Goal: Book appointment/travel/reservation

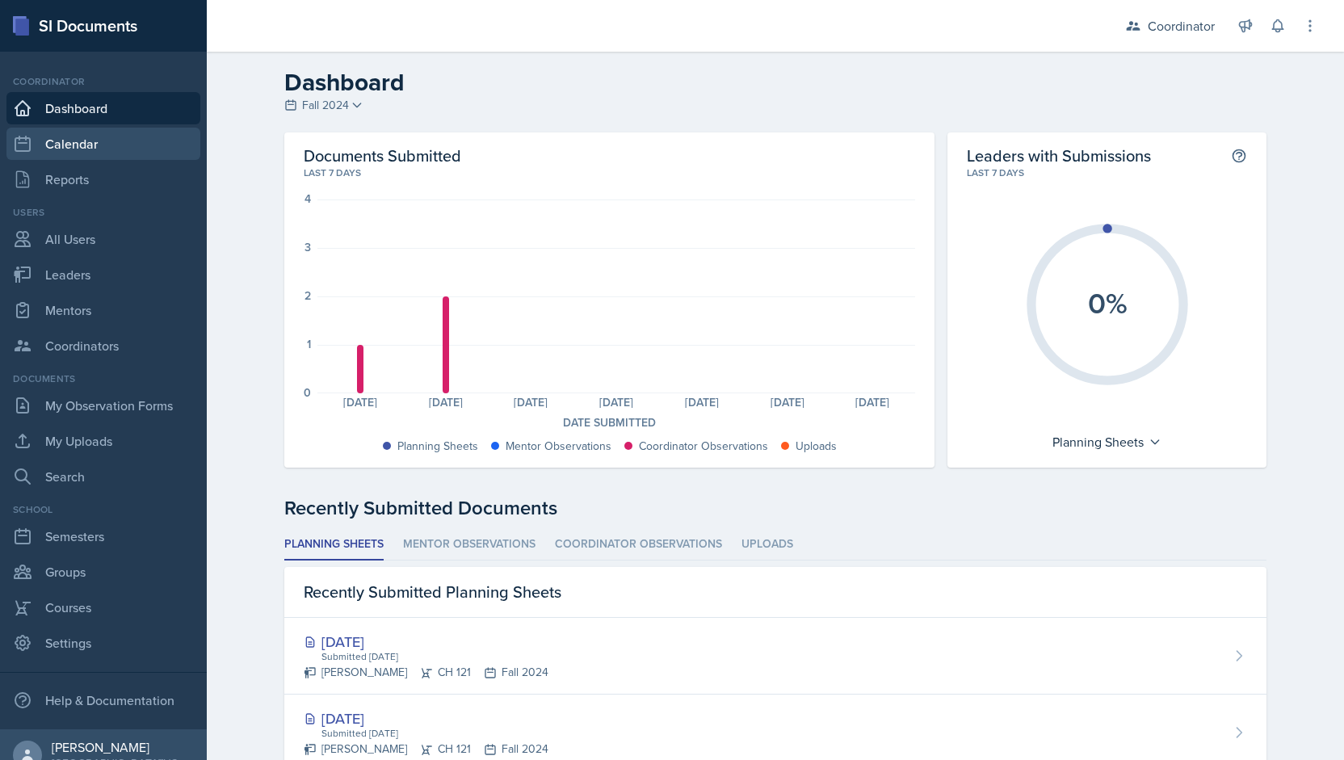
click at [80, 149] on link "Calendar" at bounding box center [103, 144] width 194 height 32
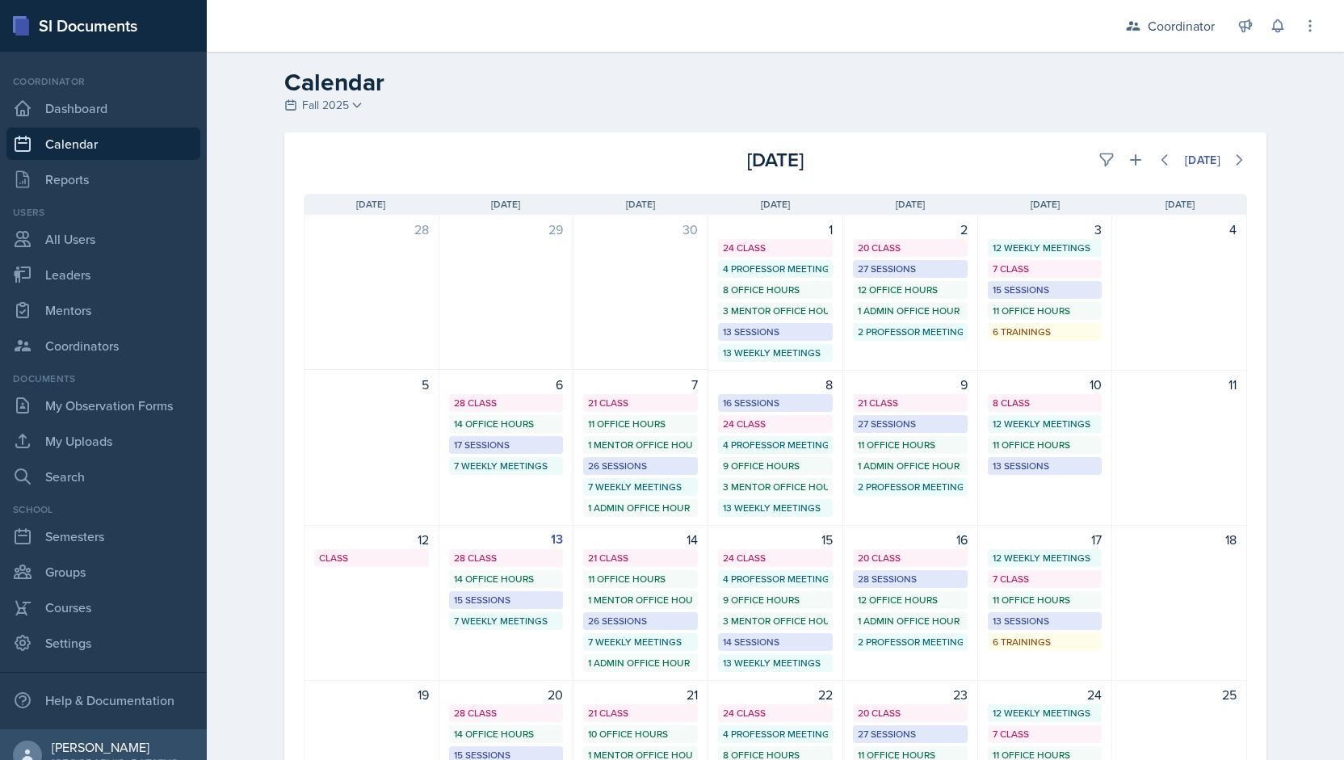
click at [1109, 180] on div "[DATE] Sun [DATE] Mon [DATE] Tue [DATE] Wed [DATE] Thu [DATE] Fri [DATE] Sat 28…" at bounding box center [775, 592] width 982 height 836
click at [1106, 174] on div "[DATE]" at bounding box center [1090, 159] width 314 height 29
click at [1103, 164] on icon at bounding box center [1106, 160] width 16 height 16
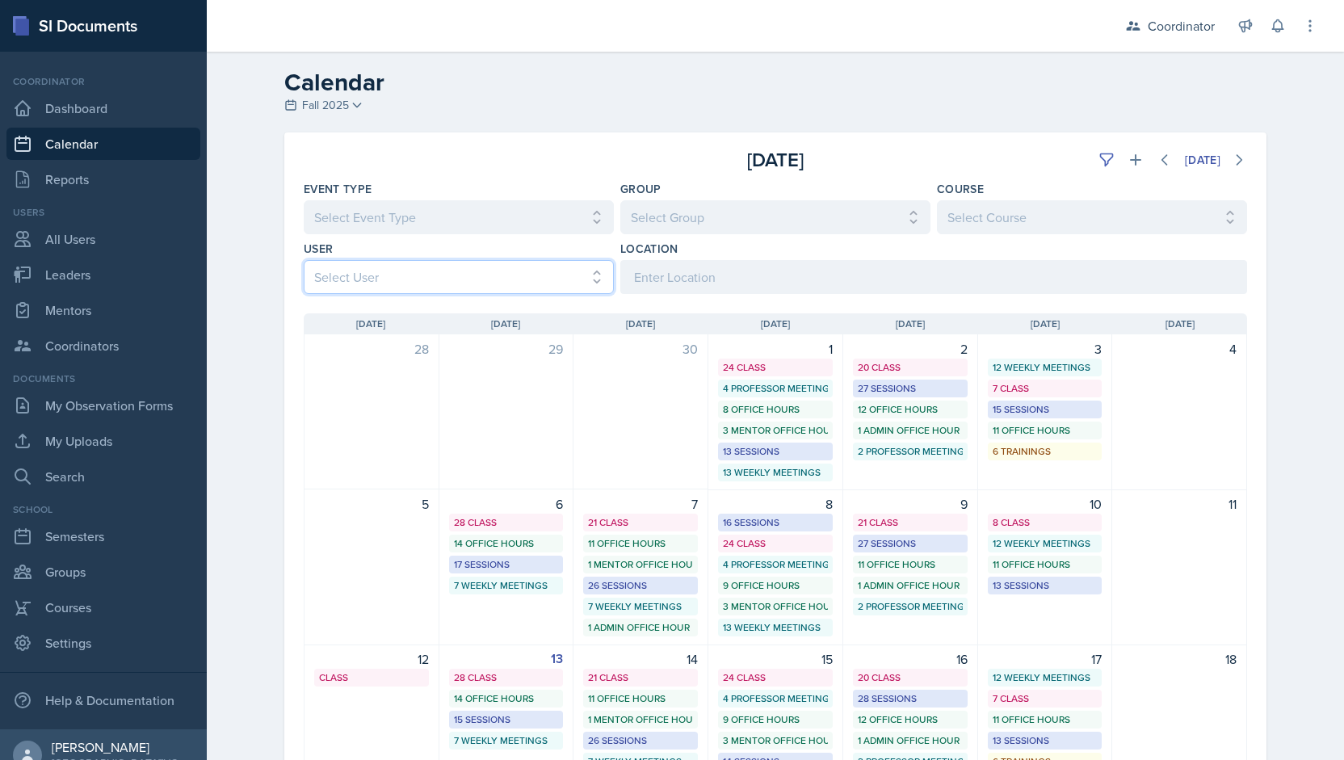
click at [496, 275] on select "Select User All [PERSON_NAME] [PERSON_NAME] [PERSON_NAME] [PERSON_NAME] [PERSON…" at bounding box center [459, 277] width 310 height 34
select select "ac46c631-71ac-4d39-a4fd-f2d8046ab2f5"
click at [304, 260] on select "Select User All [PERSON_NAME] [PERSON_NAME] [PERSON_NAME] [PERSON_NAME] [PERSON…" at bounding box center [459, 277] width 310 height 34
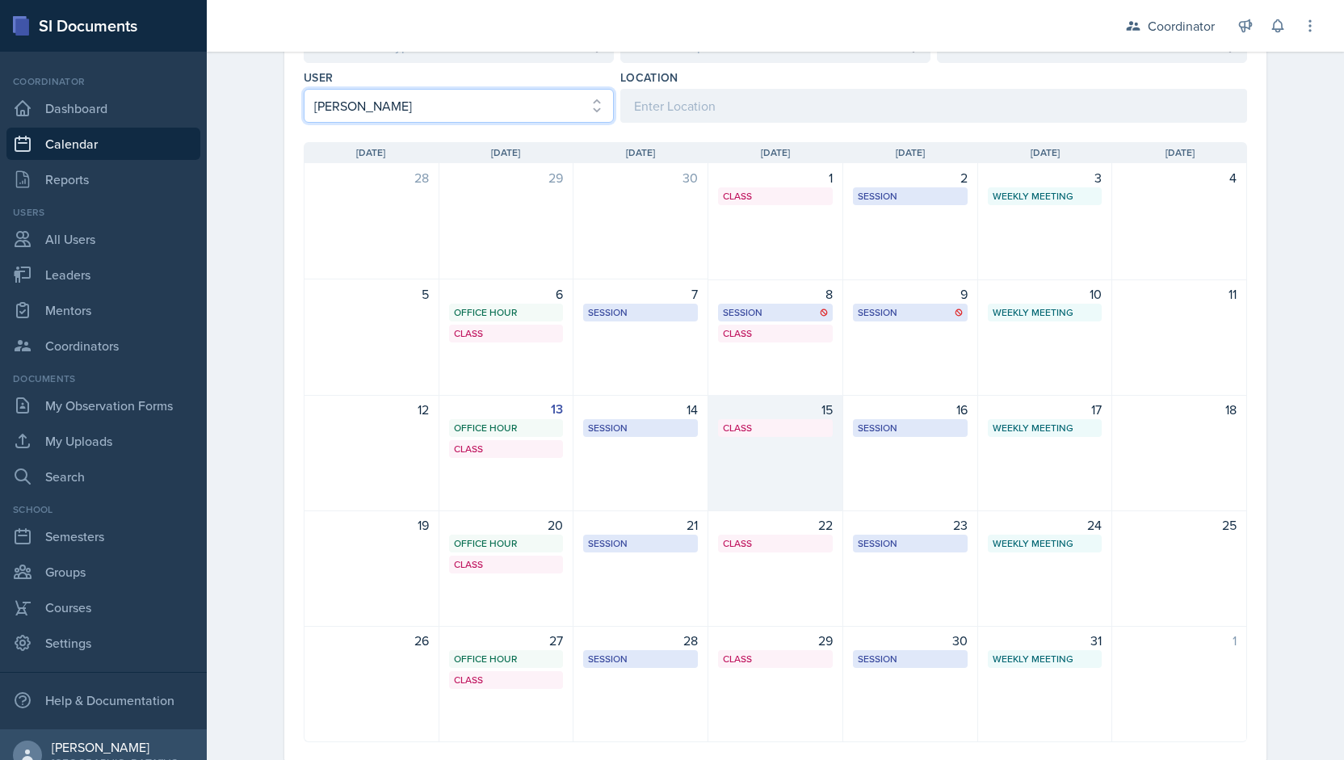
scroll to position [174, 0]
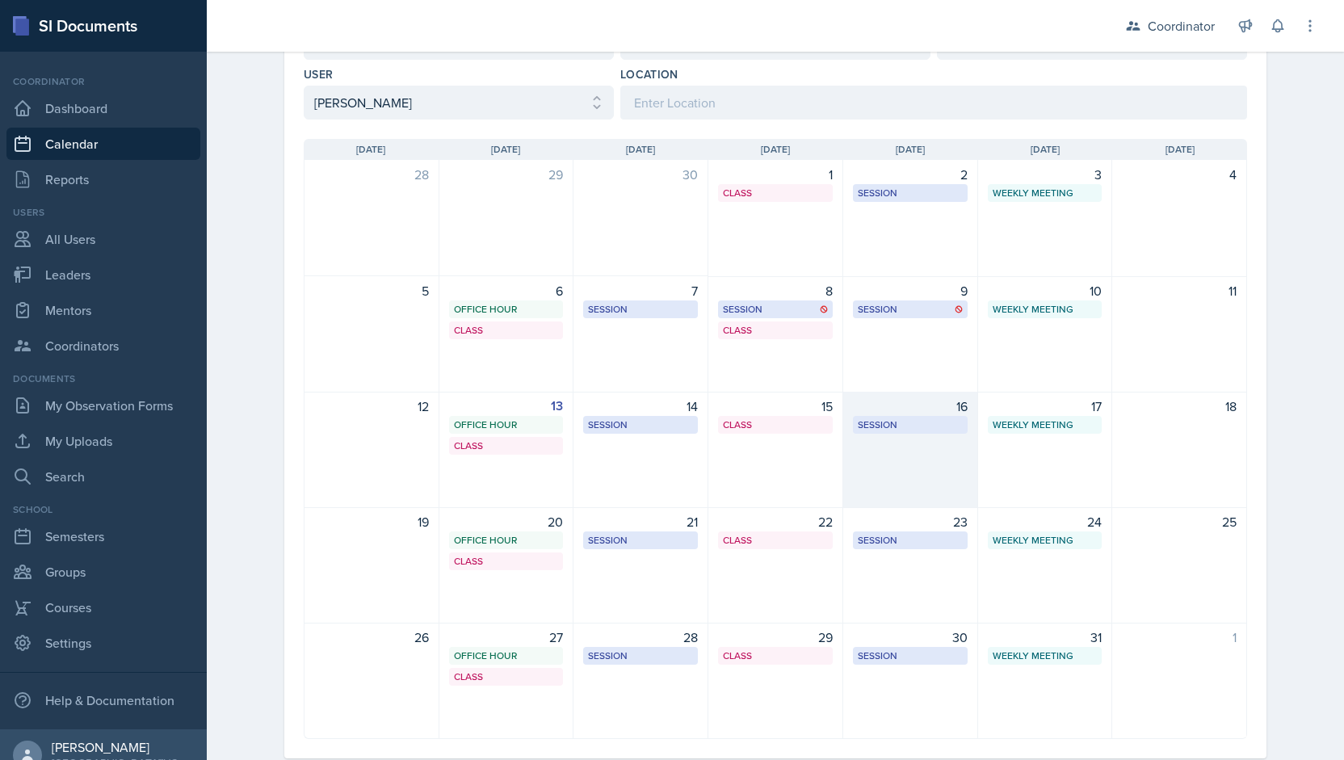
click at [913, 466] on div "16 Session ROB 406 12:30 PM - 2:00 PM" at bounding box center [910, 450] width 135 height 116
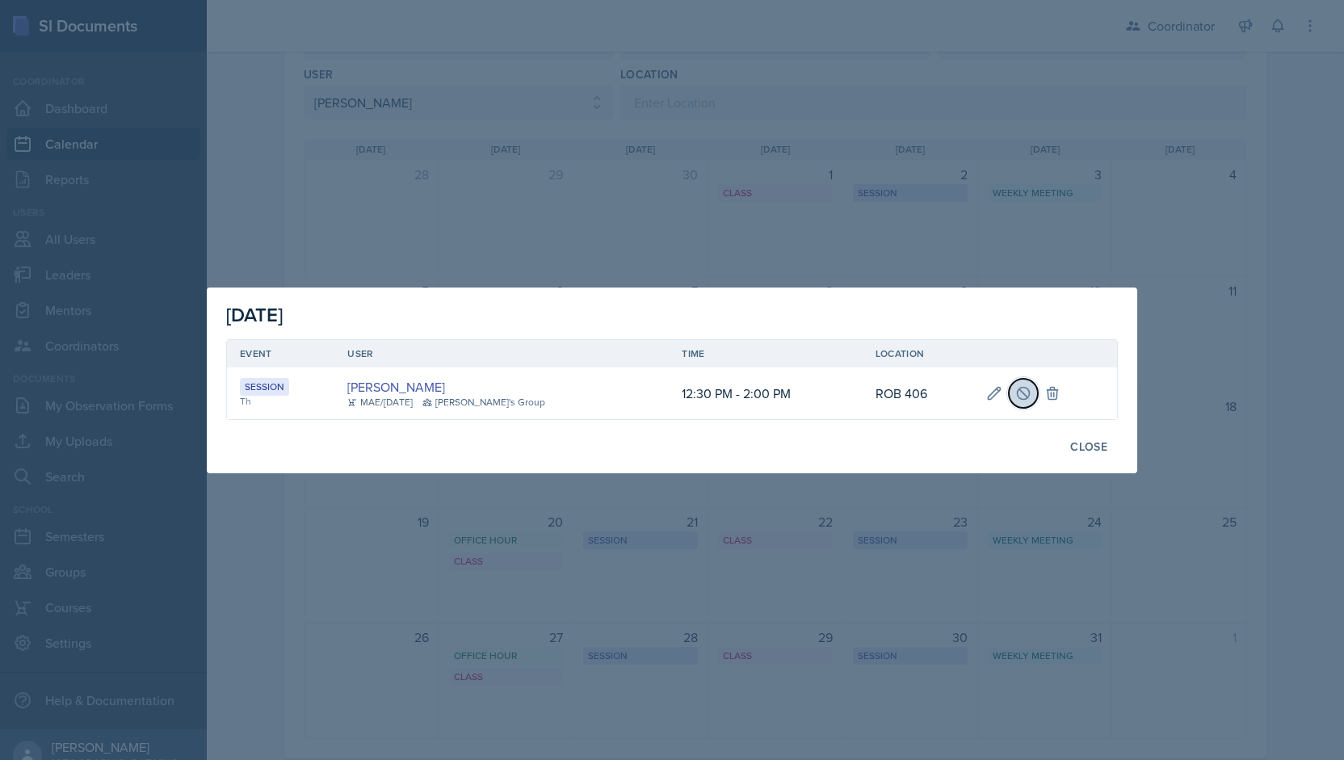
click at [1014, 403] on button at bounding box center [1023, 393] width 29 height 29
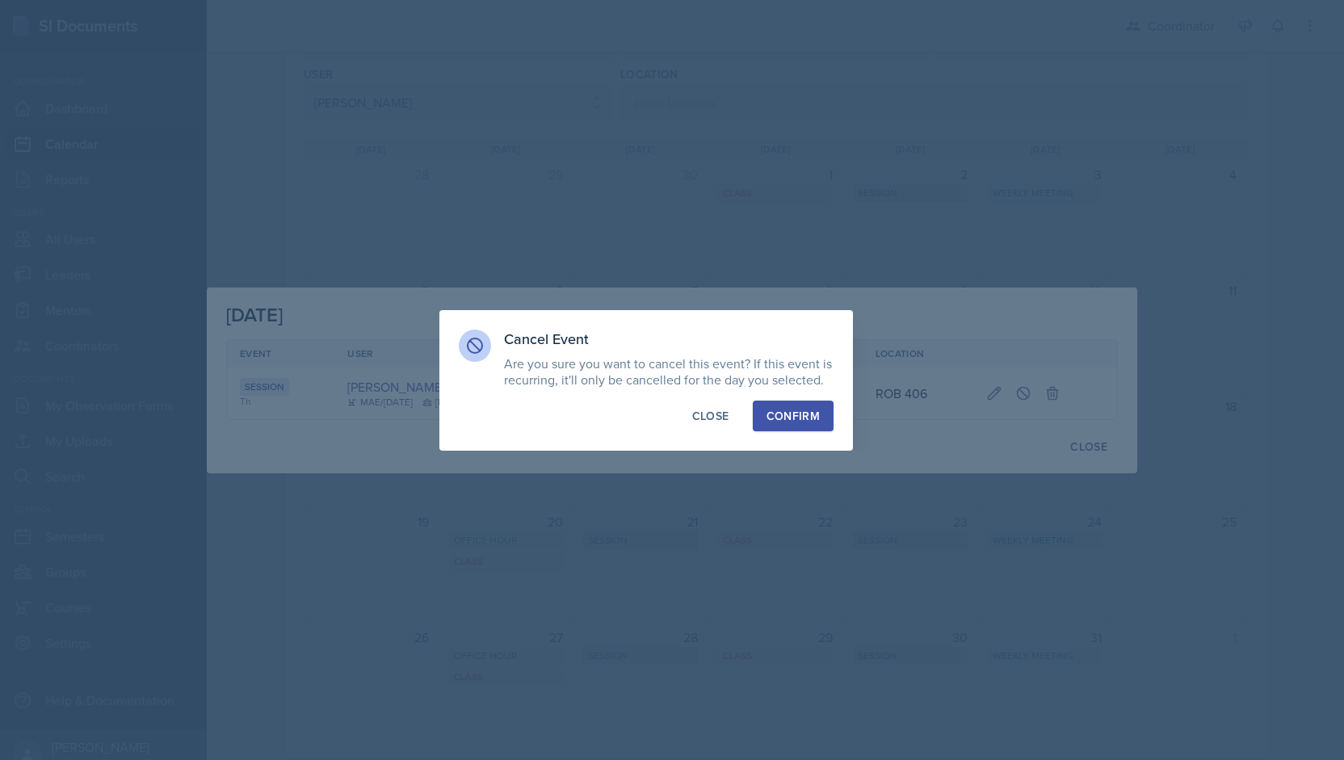
click at [797, 402] on button "Confirm" at bounding box center [793, 416] width 81 height 31
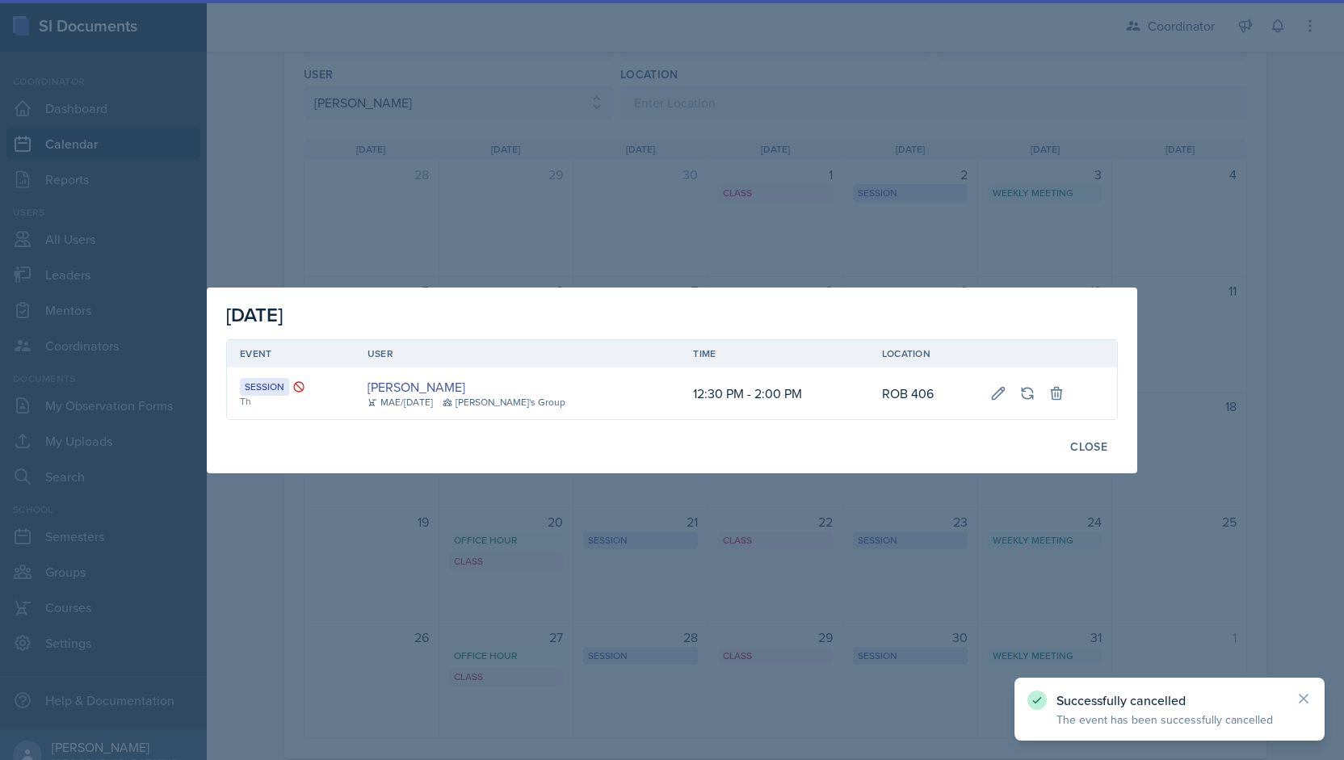
click at [883, 183] on div at bounding box center [672, 380] width 1344 height 760
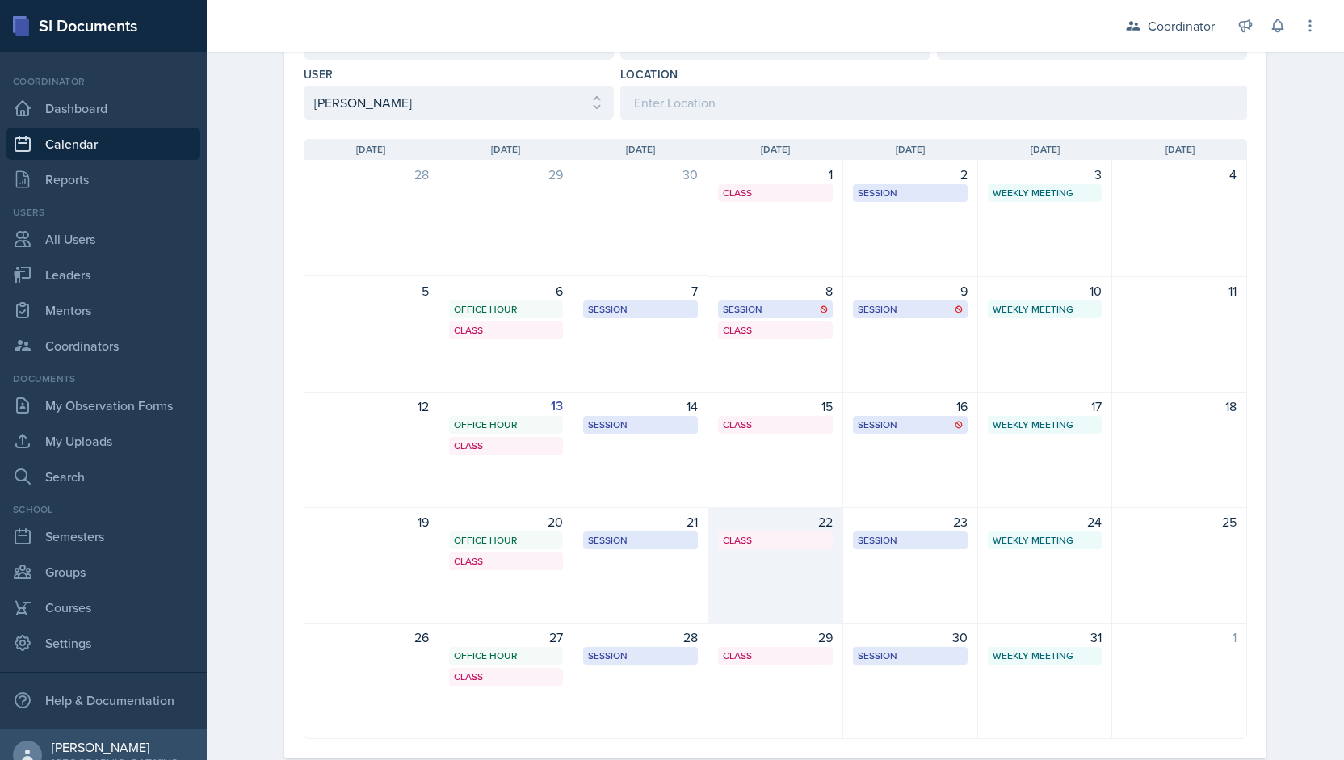
scroll to position [0, 0]
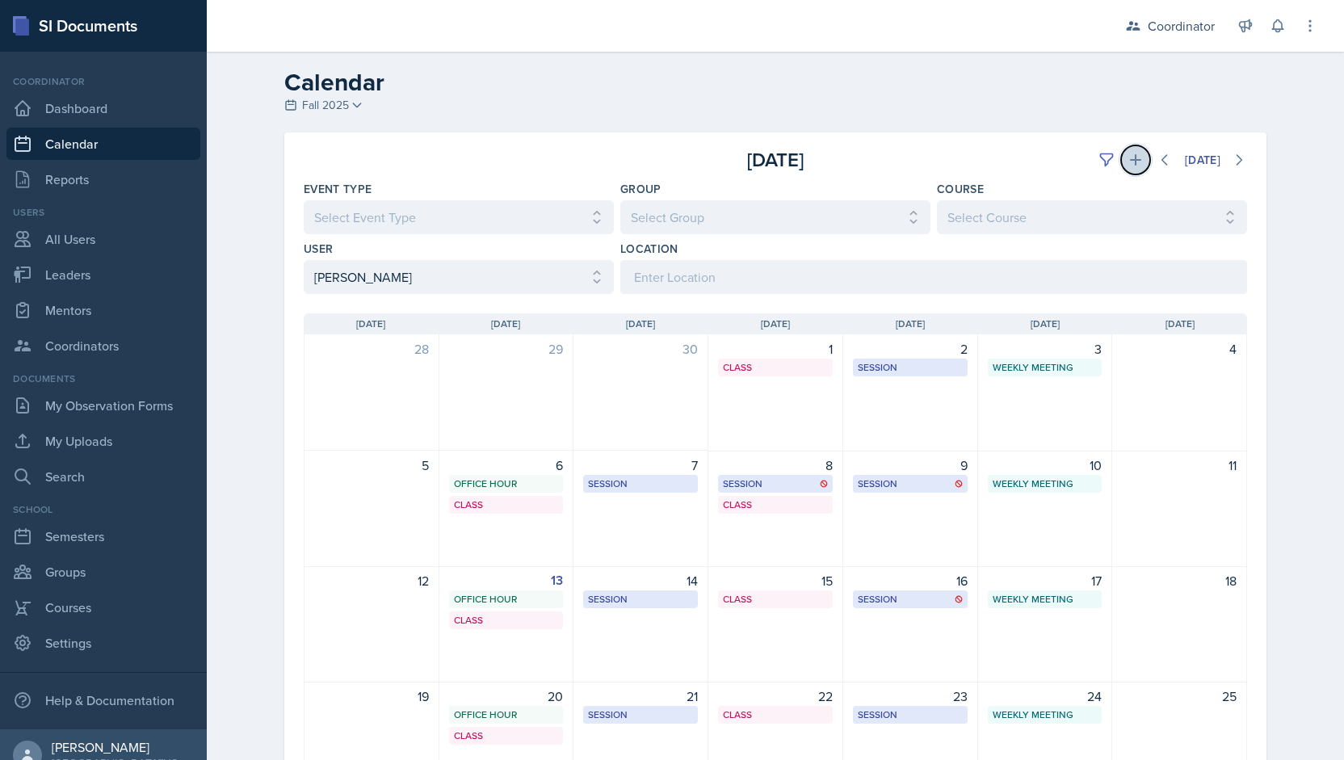
click at [1133, 155] on icon at bounding box center [1135, 160] width 16 height 16
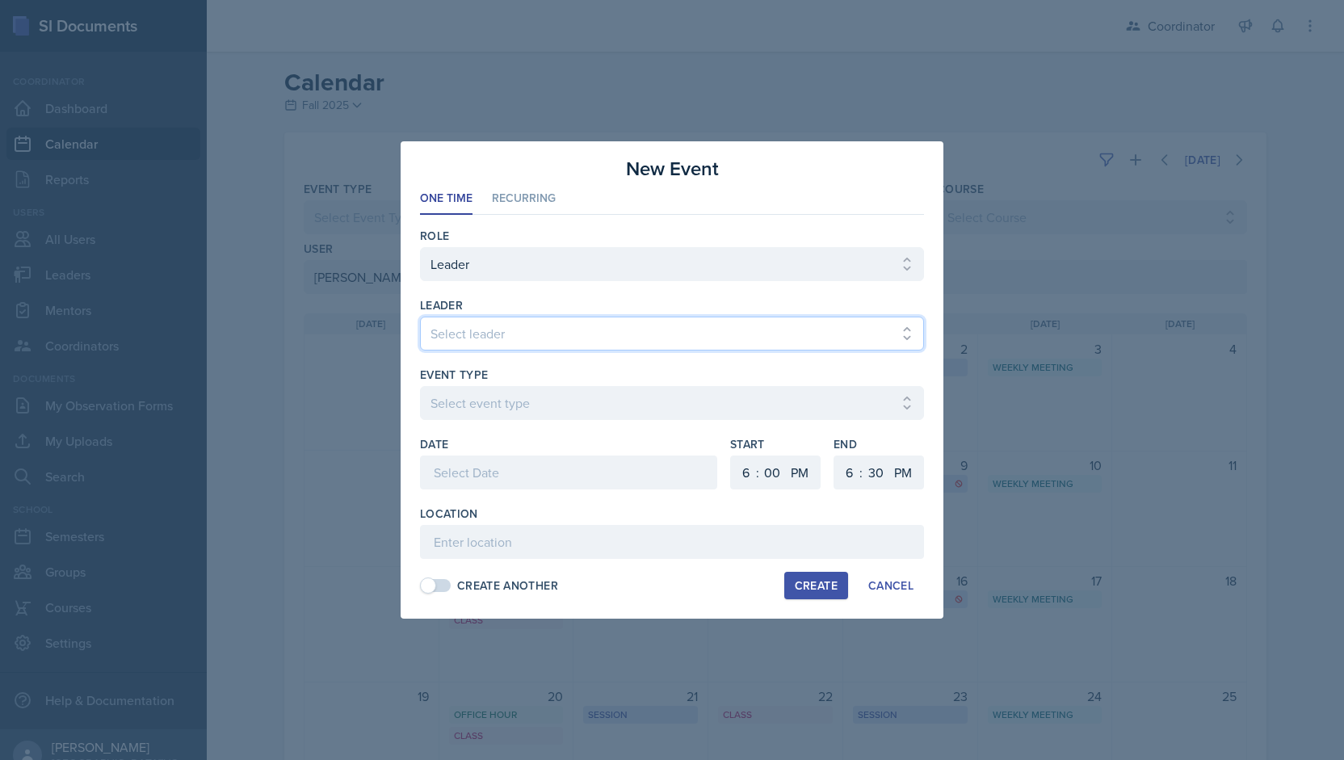
click at [508, 338] on select "Select leader [PERSON_NAME] [PERSON_NAME] [PERSON_NAME] [PERSON_NAME] [PERSON_N…" at bounding box center [672, 334] width 504 height 34
select select "f8d37672-7d83-4bef-bcb1-e661c9dc868d"
click at [420, 317] on select "Select leader [PERSON_NAME] [PERSON_NAME] [PERSON_NAME] [PERSON_NAME] [PERSON_N…" at bounding box center [672, 334] width 504 height 34
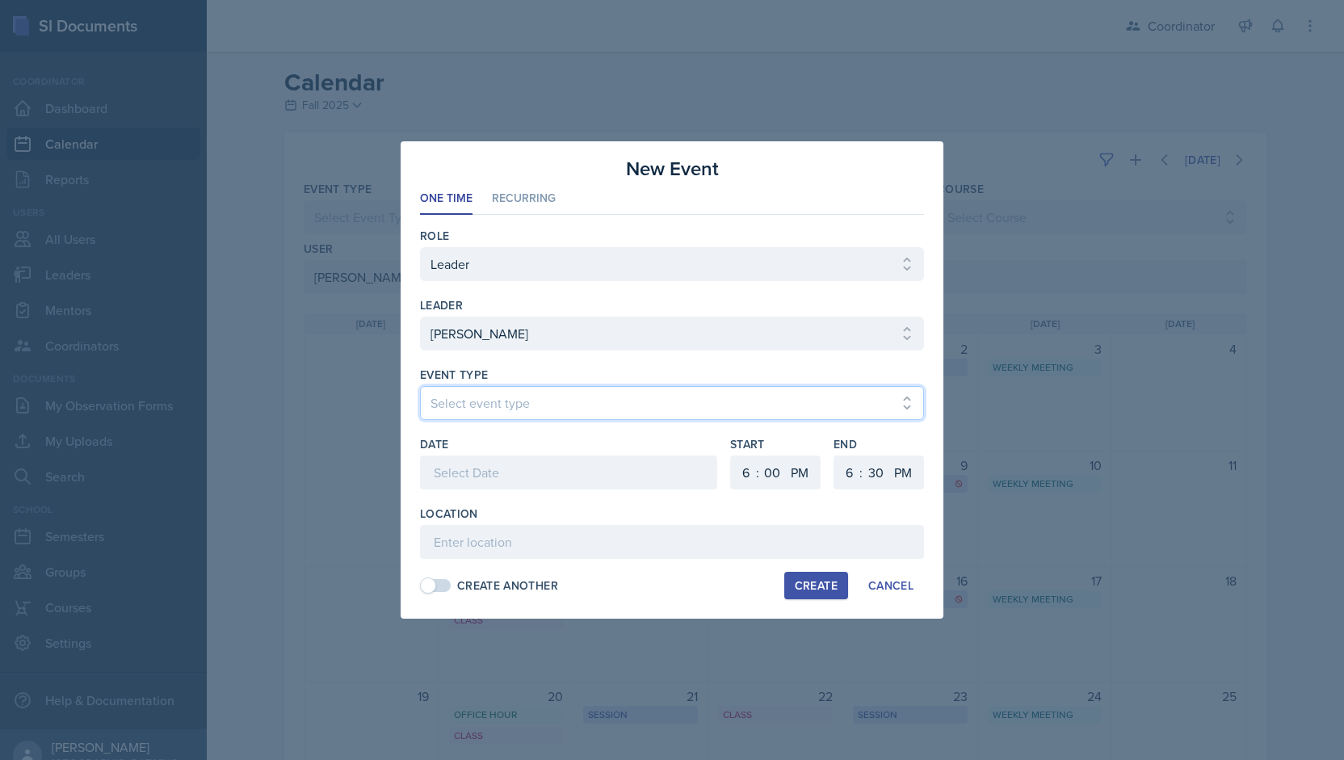
click at [485, 402] on select "Select event type Admin Office Hour Cal Workshop Class Class Announcement LA Pe…" at bounding box center [672, 403] width 504 height 34
select select "30b582fb-8ac9-49fb-a214-1fb047ccc295"
click at [420, 386] on select "Select event type Admin Office Hour Cal Workshop Class Class Announcement LA Pe…" at bounding box center [672, 403] width 504 height 34
click at [468, 463] on div at bounding box center [568, 472] width 297 height 34
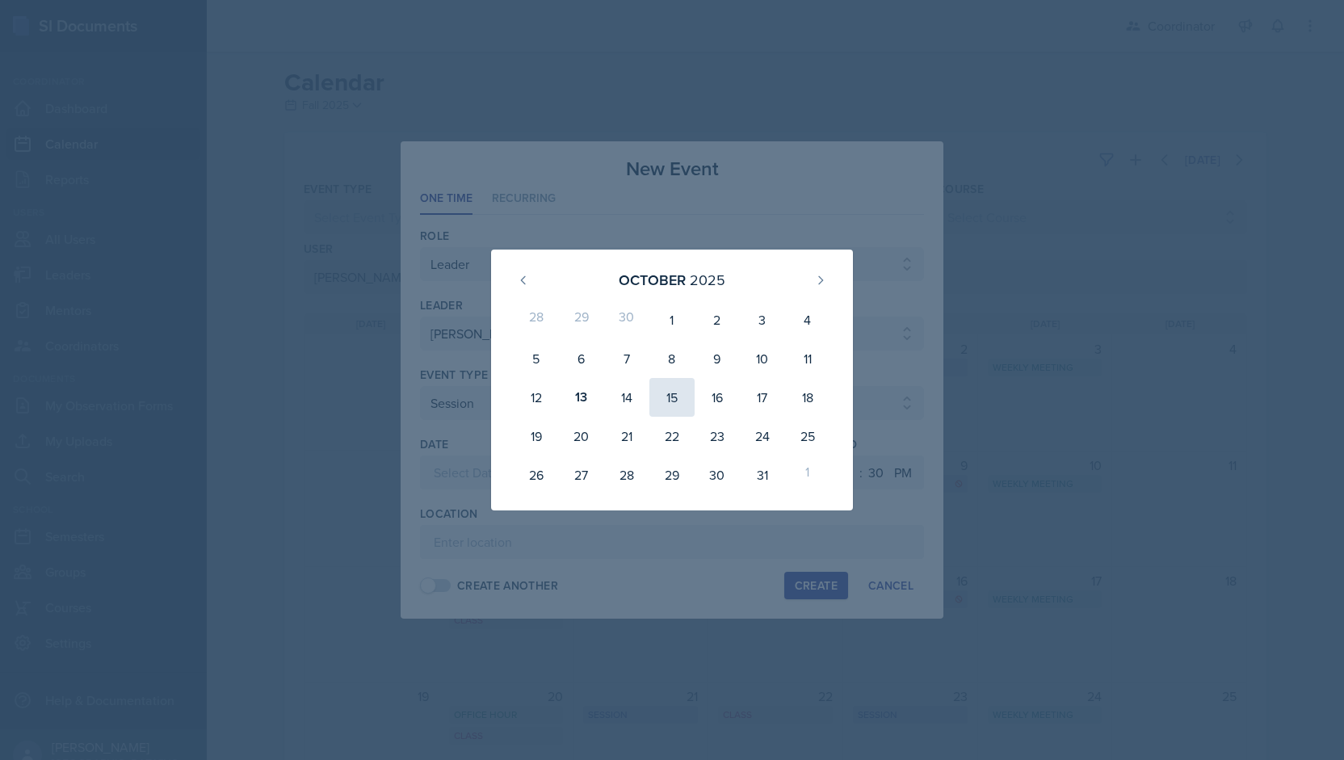
click at [681, 404] on div "15" at bounding box center [671, 397] width 45 height 39
type input "[DATE]"
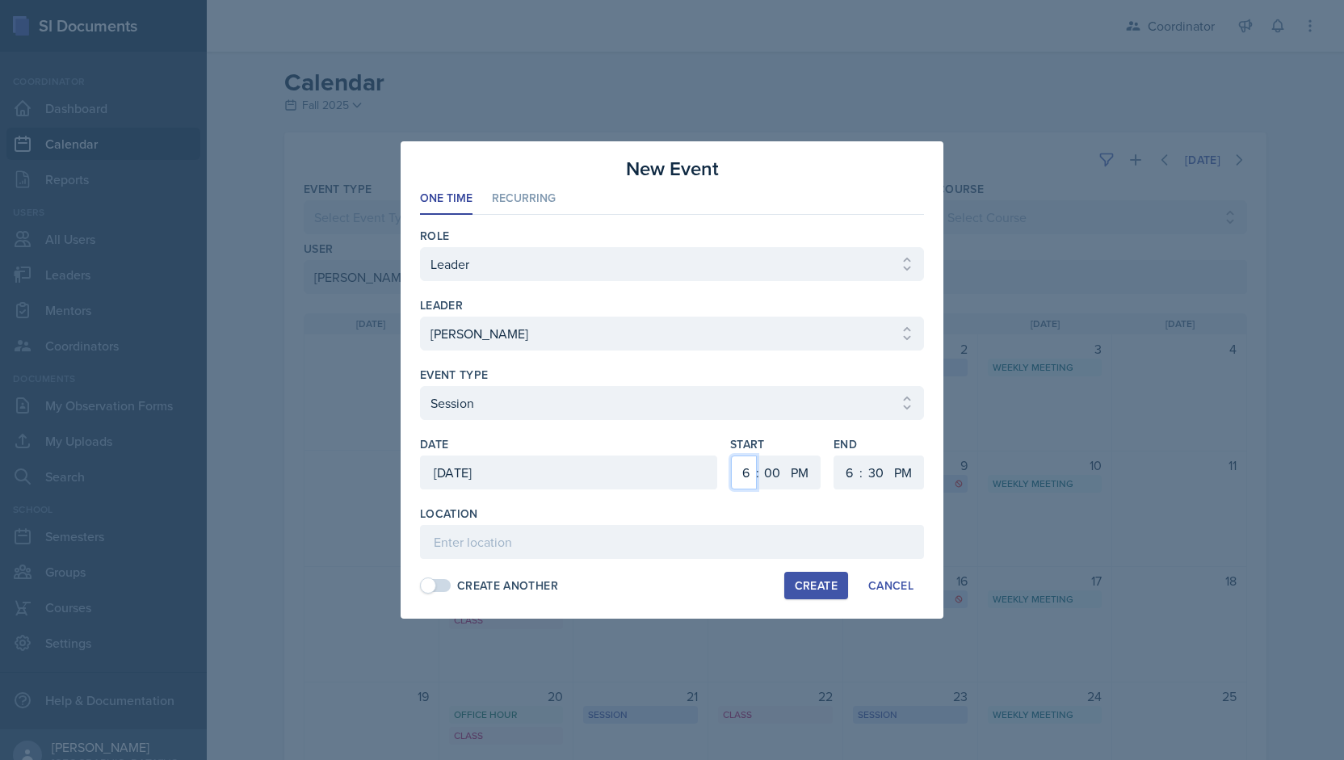
click at [750, 477] on select "1 2 3 4 5 6 7 8 9 10 11 12" at bounding box center [744, 472] width 26 height 34
select select "11"
click at [731, 455] on select "1 2 3 4 5 6 7 8 9 10 11 12" at bounding box center [744, 472] width 26 height 34
click at [769, 466] on select "00 05 10 15 20 25 30 35 40 45 50 55" at bounding box center [772, 472] width 26 height 34
select select "30"
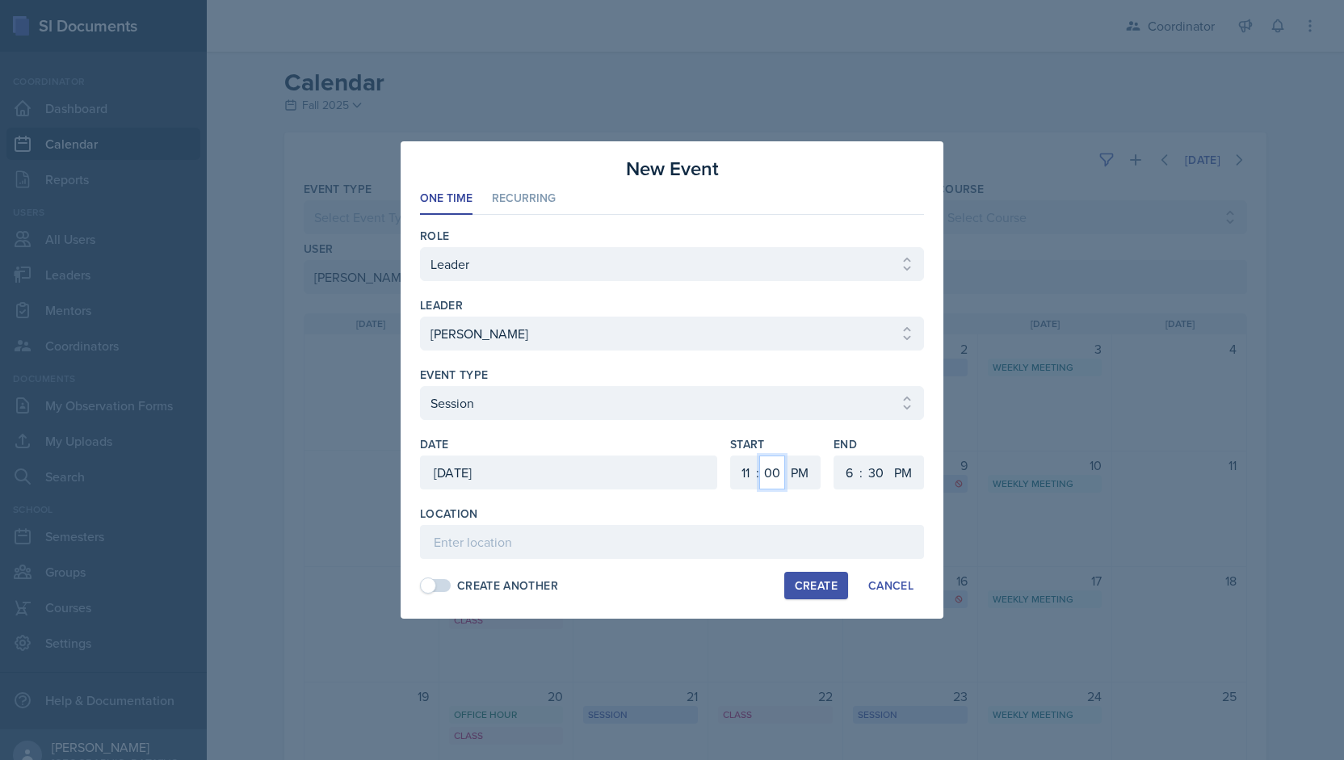
click at [759, 455] on select "00 05 10 15 20 25 30 35 40 45 50 55" at bounding box center [772, 472] width 26 height 34
click at [800, 469] on select "AM PM" at bounding box center [801, 472] width 32 height 34
select select "AM"
click at [785, 455] on select "AM PM" at bounding box center [801, 472] width 32 height 34
click at [744, 471] on select "1 2 3 4 5 6 7 8 9 10 11 12" at bounding box center [744, 472] width 26 height 34
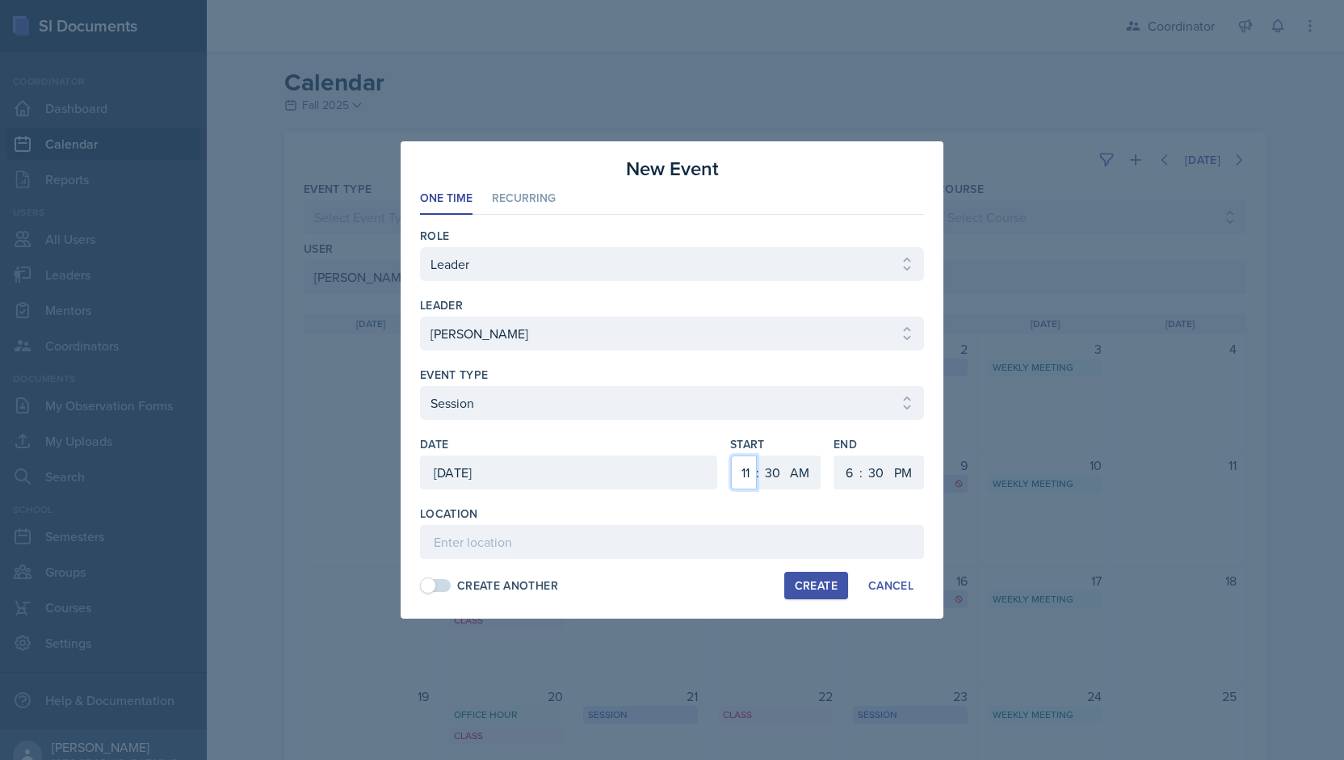
select select "10"
click at [731, 455] on select "1 2 3 4 5 6 7 8 9 10 11 12" at bounding box center [744, 472] width 26 height 34
click at [846, 472] on select "1 2 3 4 5 6 7 8 9 10 11 12" at bounding box center [847, 472] width 26 height 34
select select "12"
click at [834, 455] on select "1 2 3 4 5 6 7 8 9 10 11 12" at bounding box center [847, 472] width 26 height 34
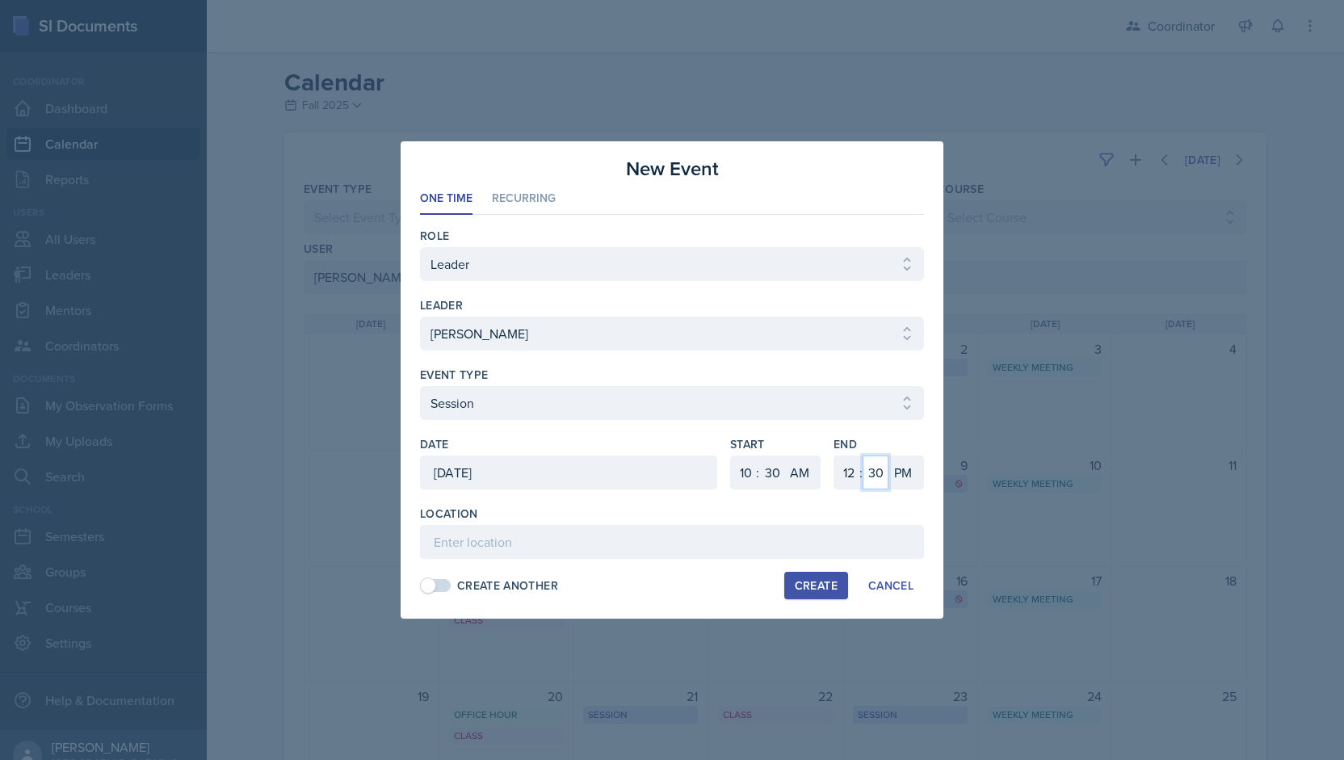
click at [873, 479] on select "00 05 10 15 20 25 30 35 40 45 50 55" at bounding box center [876, 472] width 26 height 34
select select "0"
click at [863, 455] on select "00 05 10 15 20 25 30 35 40 45 50 55" at bounding box center [876, 472] width 26 height 34
click at [585, 548] on input at bounding box center [672, 542] width 504 height 34
type input "TBD - Test Review"
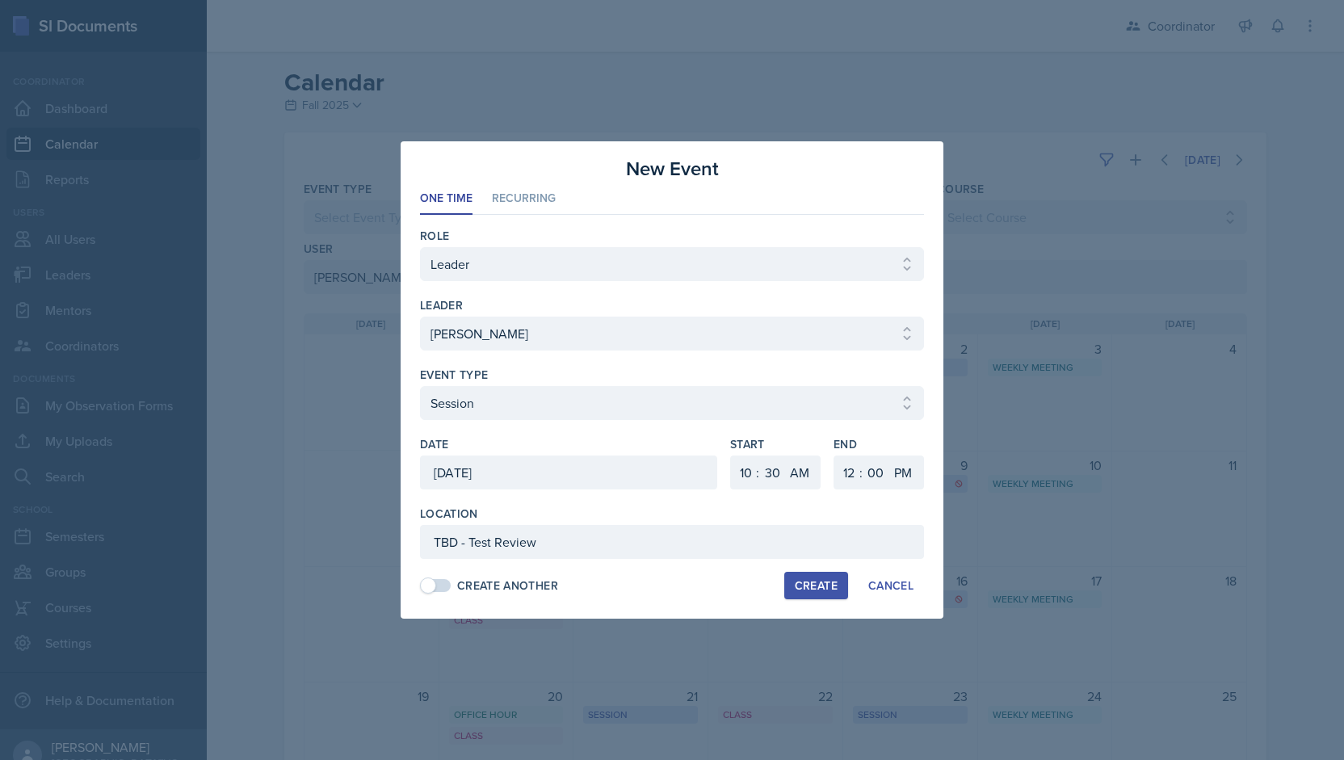
click at [815, 582] on div "Create" at bounding box center [816, 585] width 43 height 13
select select
select select "6"
select select "0"
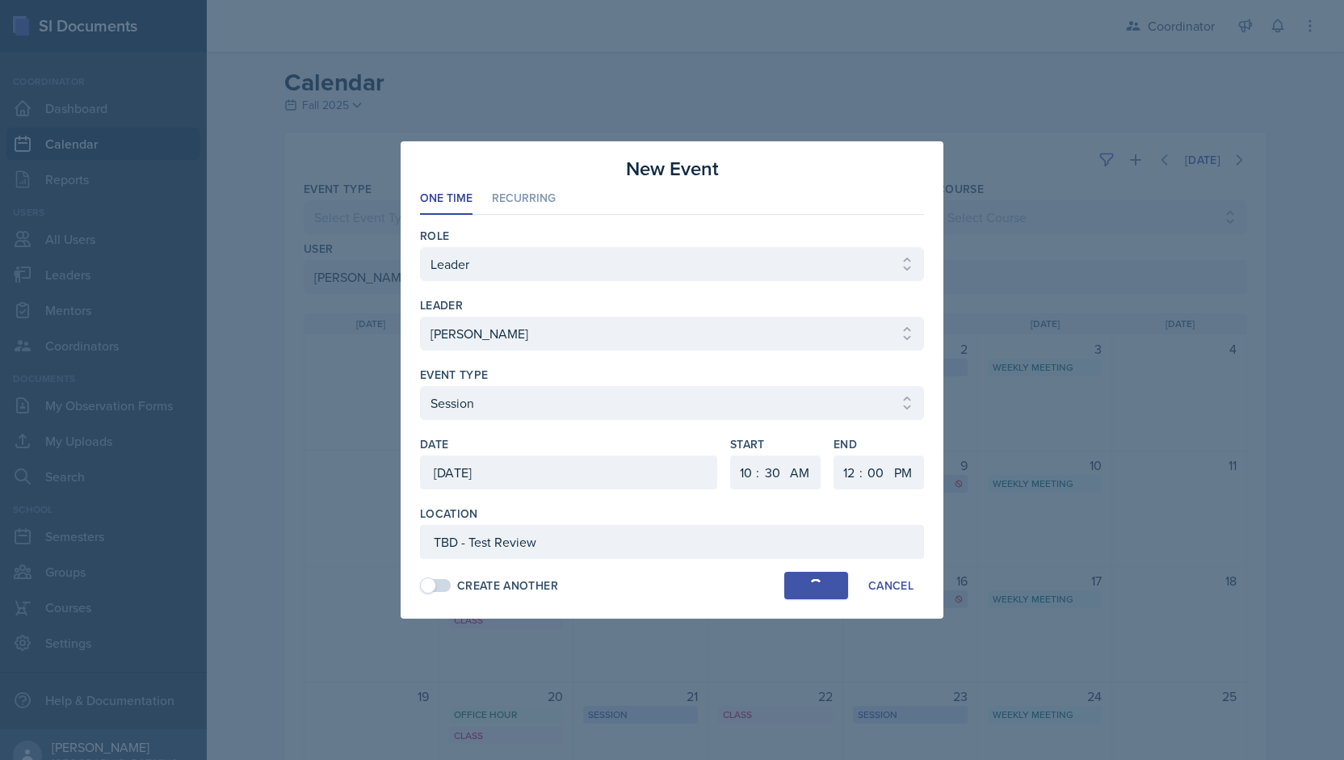
select select "PM"
select select "6"
select select "30"
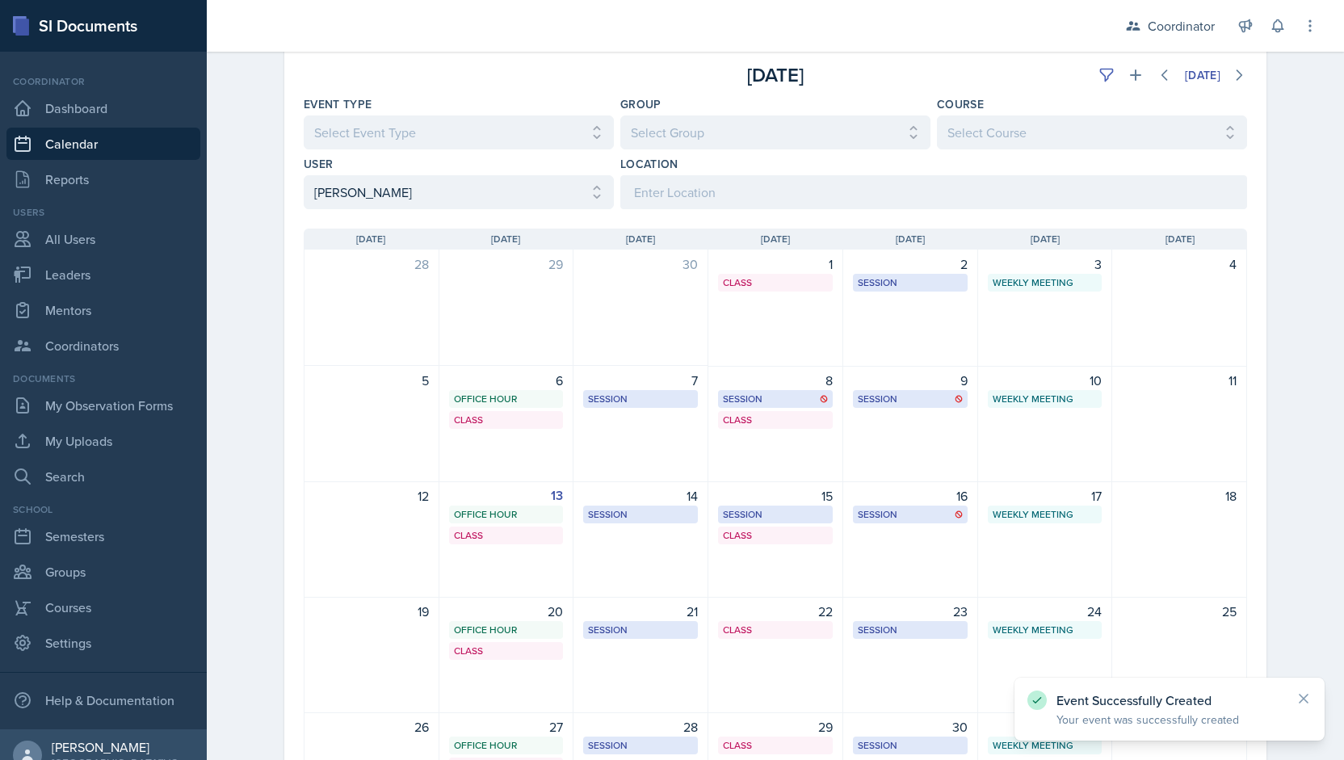
scroll to position [88, 0]
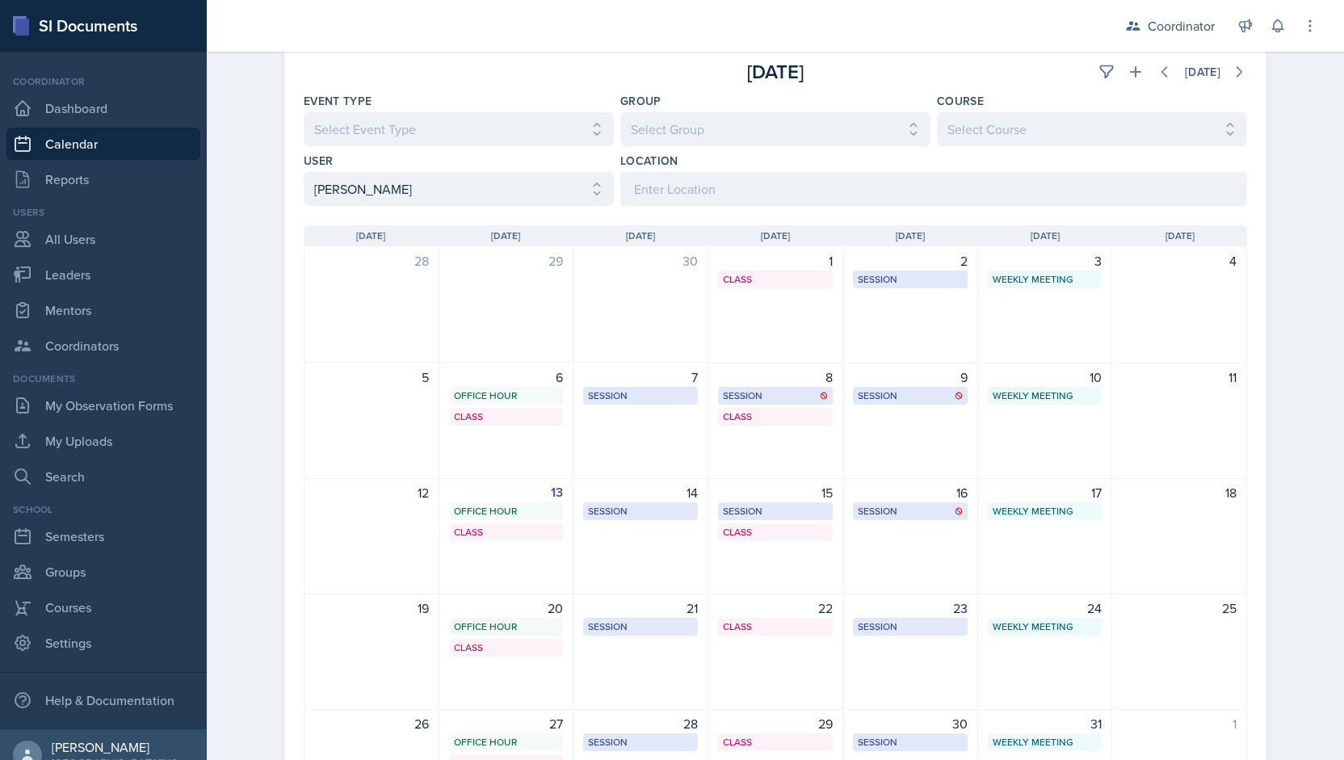
click at [815, 582] on div "15 Session TBD - Test Review 10:30 AM - 12:00 PM Class MOR 292 4:20 PM - 5:40 PM" at bounding box center [775, 536] width 135 height 116
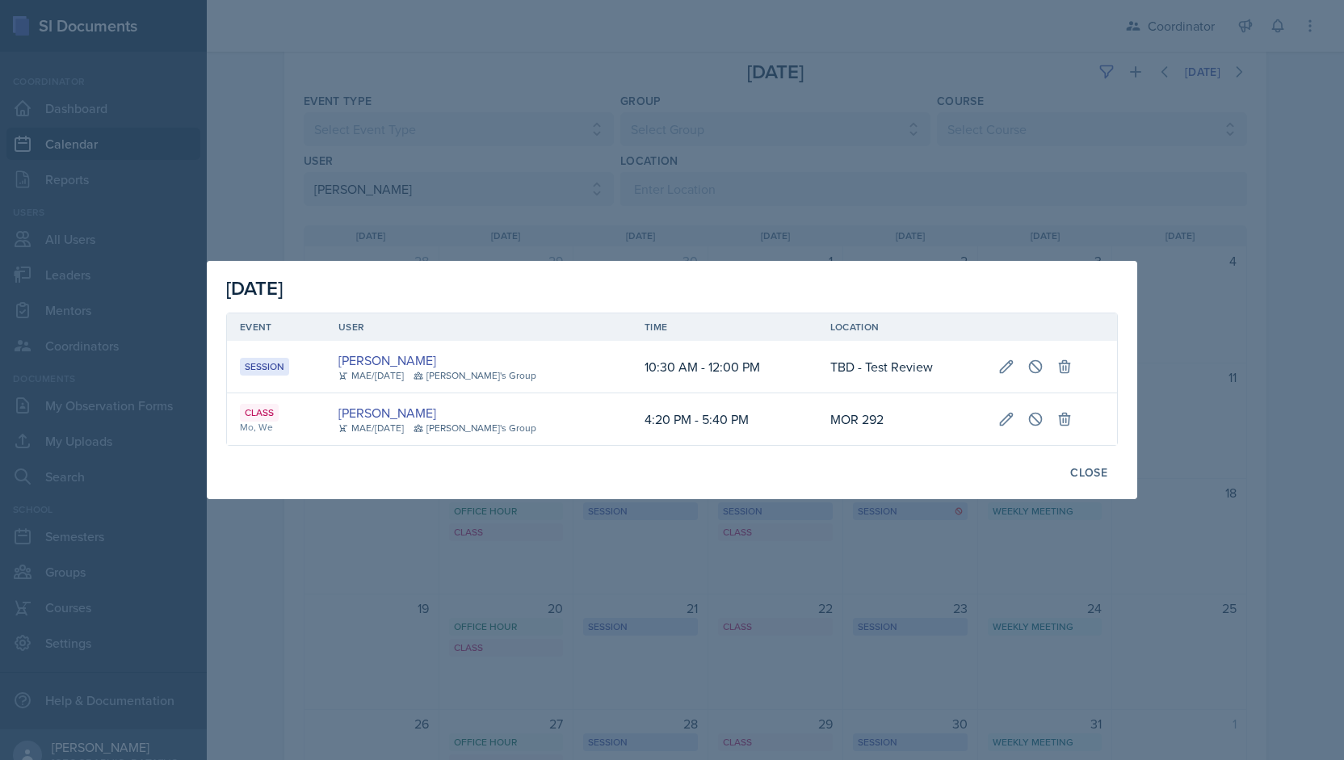
click at [815, 582] on div at bounding box center [672, 380] width 1344 height 760
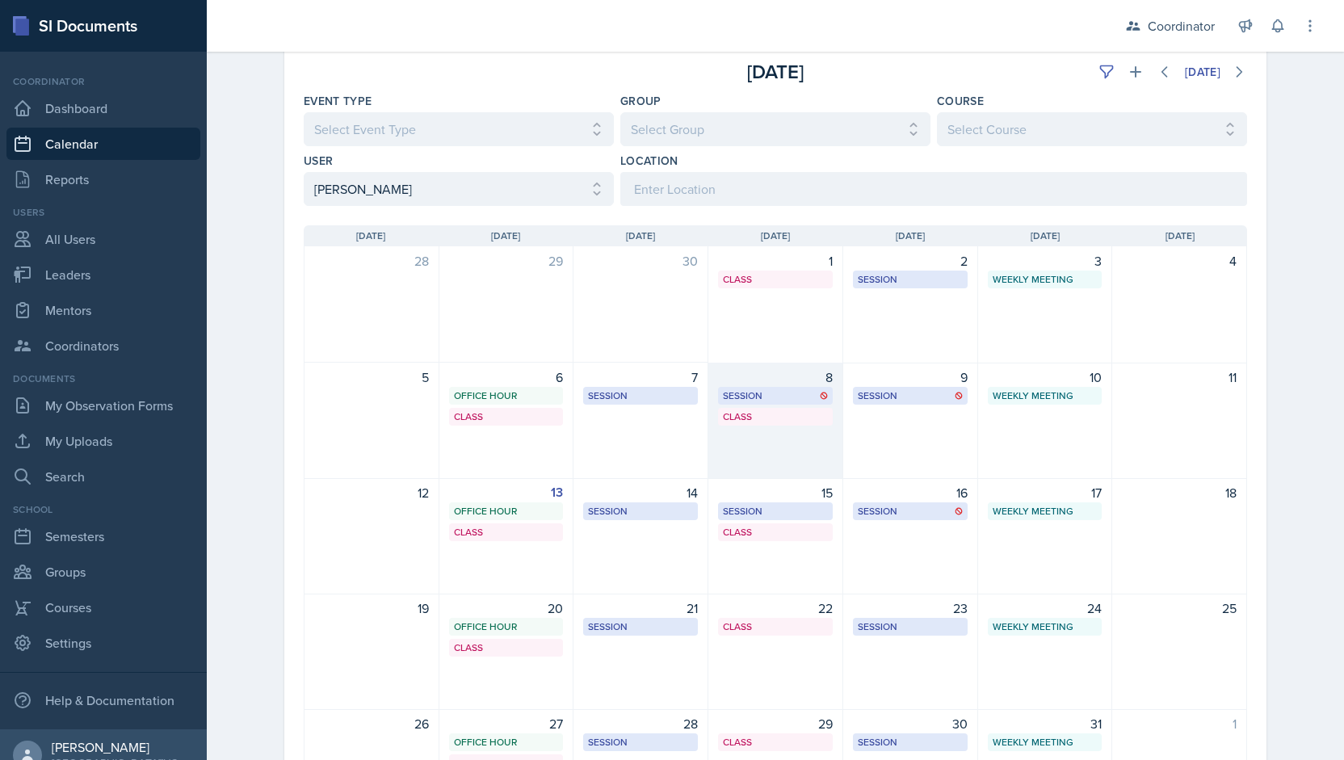
click at [795, 472] on div "8 Session MOR 288 - Rescheduled Session 11:00 AM - 12:30 PM Class MOR 292 4:20 …" at bounding box center [775, 421] width 135 height 116
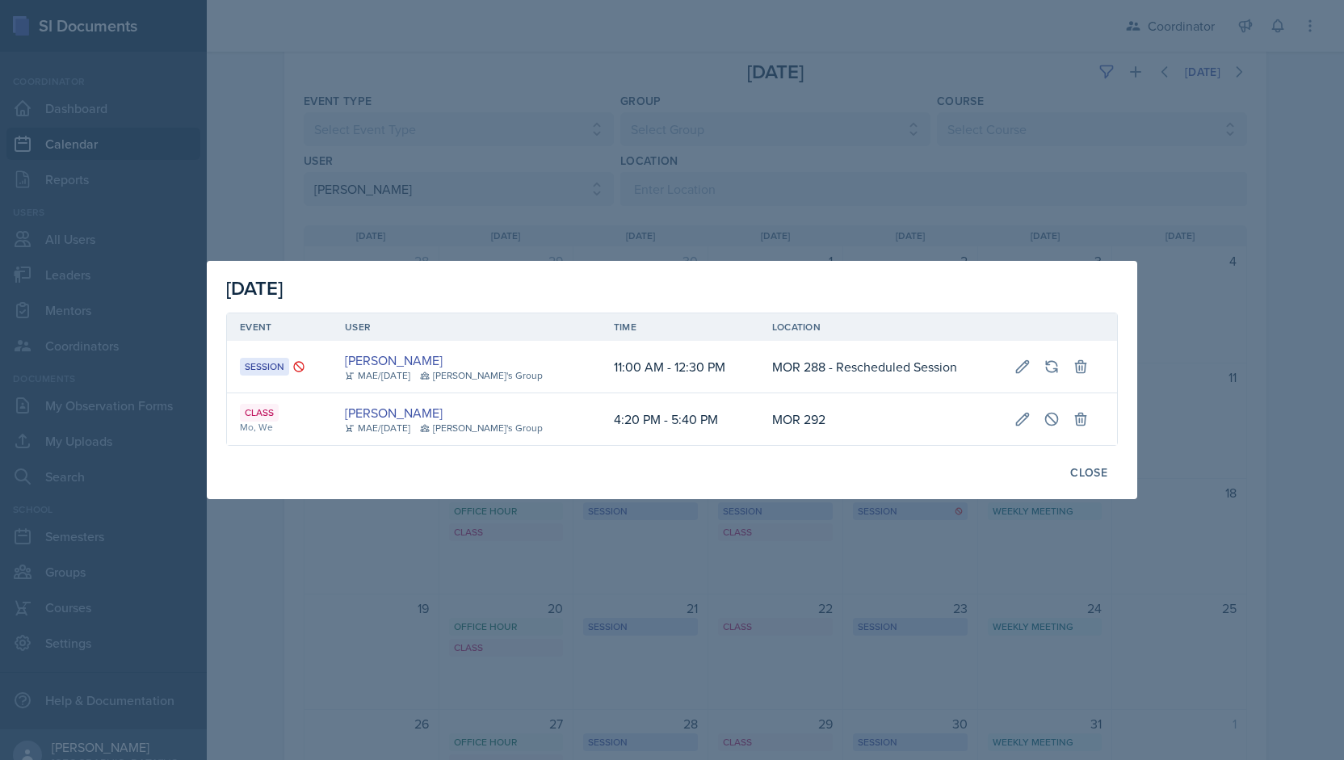
click at [806, 180] on div at bounding box center [672, 380] width 1344 height 760
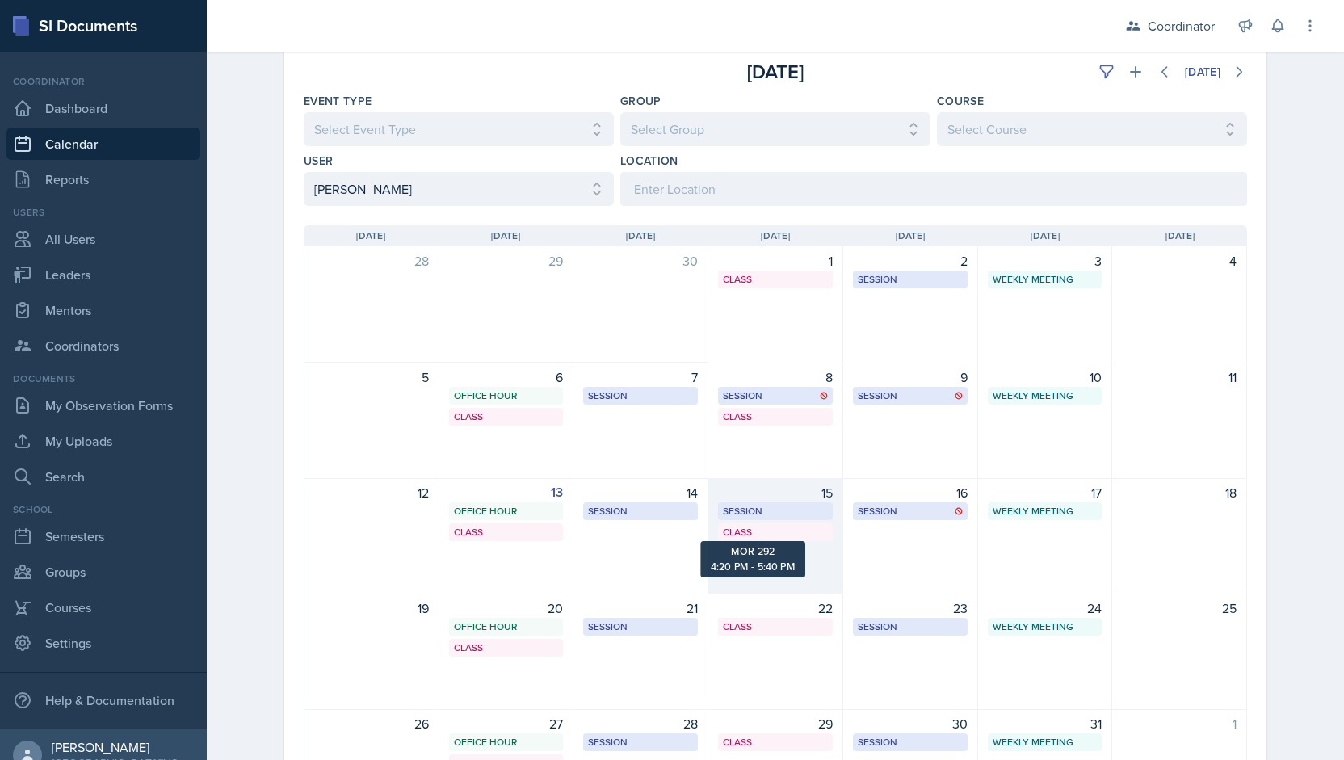
click at [779, 554] on div "15 Session TBD - Test Review 10:30 AM - 12:00 PM Class MOR 292 4:20 PM - 5:40 PM" at bounding box center [775, 536] width 135 height 116
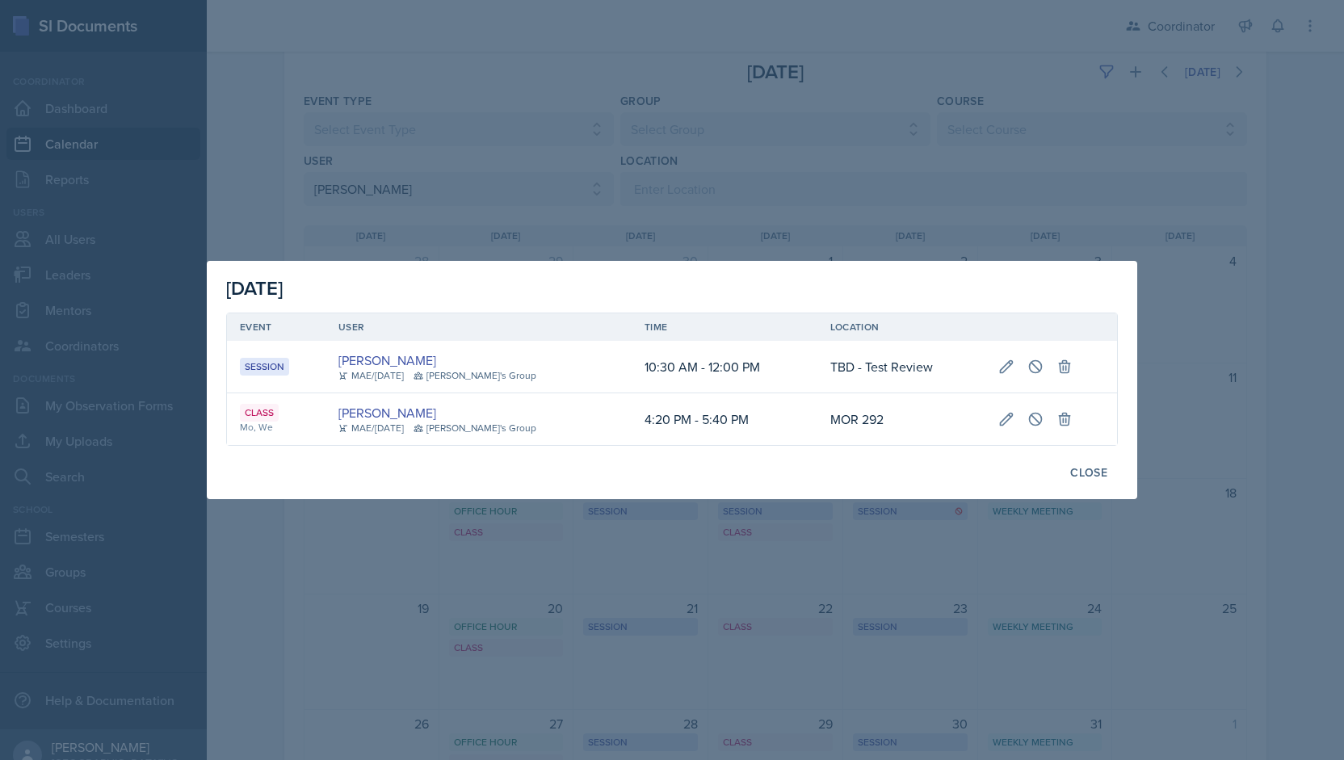
click at [894, 175] on div at bounding box center [672, 380] width 1344 height 760
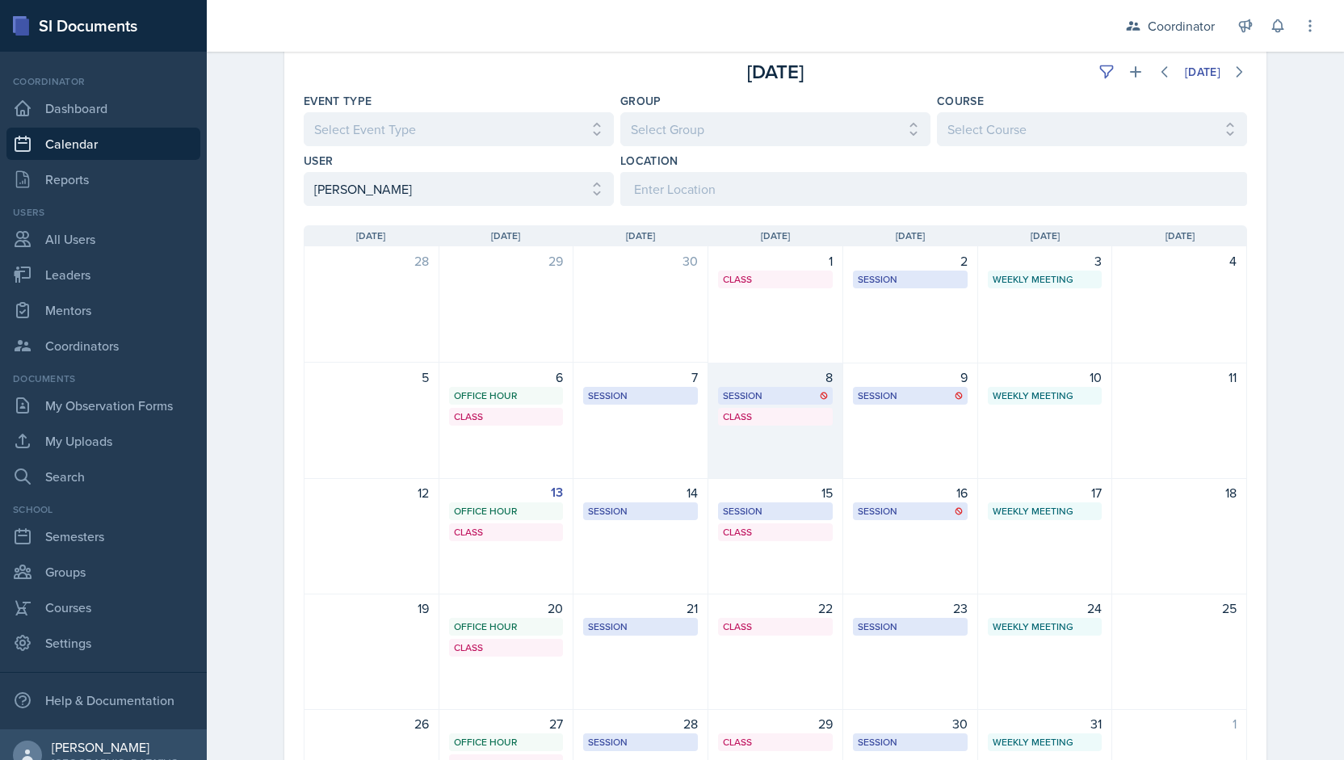
click at [787, 467] on div "8 Session MOR 288 - Rescheduled Session 11:00 AM - 12:30 PM Class MOR 292 4:20 …" at bounding box center [775, 421] width 135 height 116
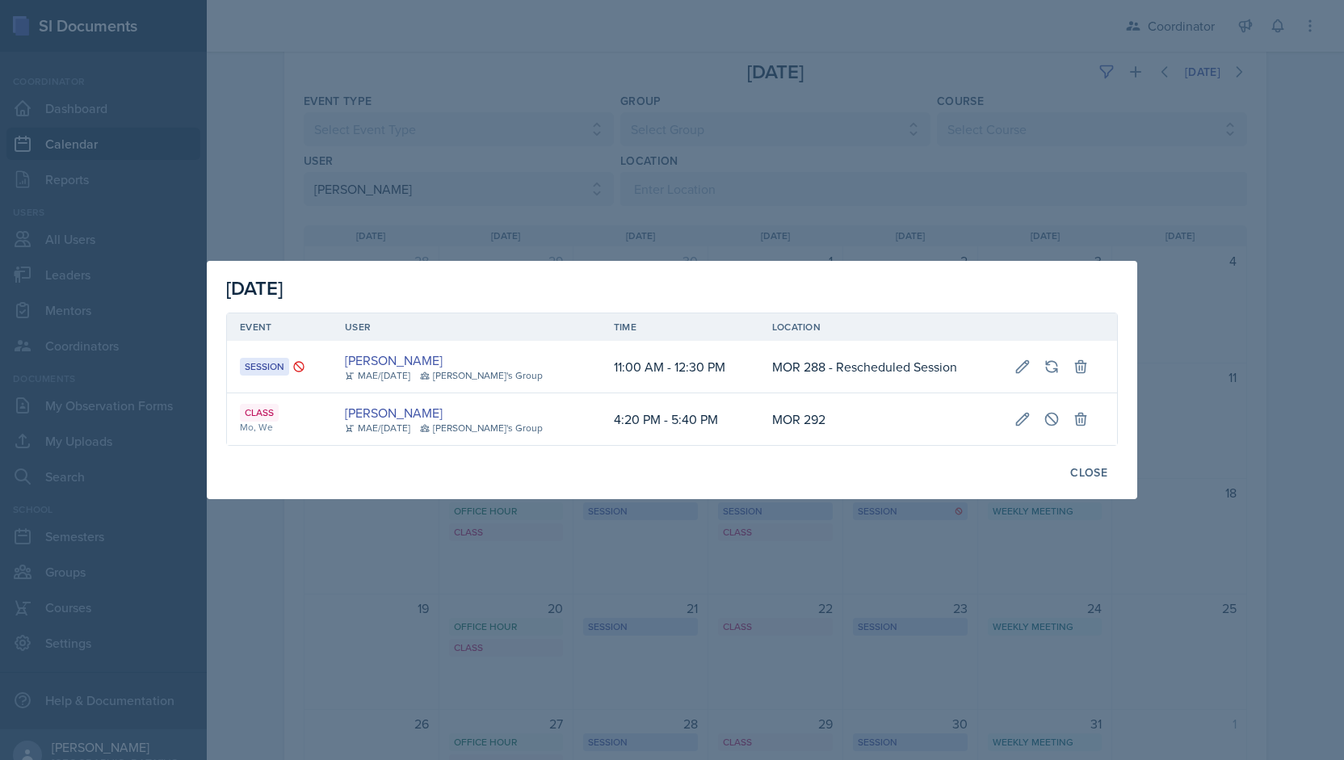
click at [788, 592] on div at bounding box center [672, 380] width 1344 height 760
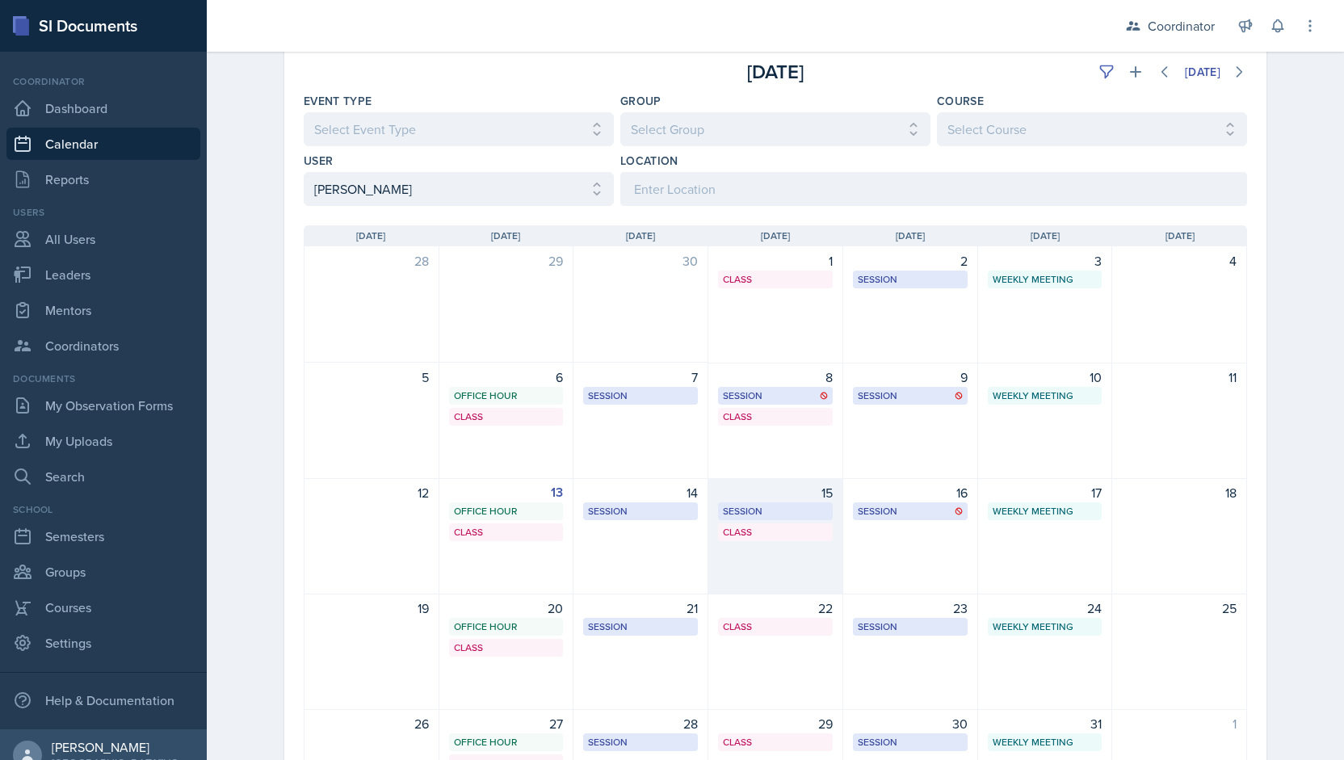
click at [784, 581] on div "15 Session TBD - Test Review 10:30 AM - 12:00 PM Class MOR 292 4:20 PM - 5:40 PM" at bounding box center [775, 536] width 135 height 116
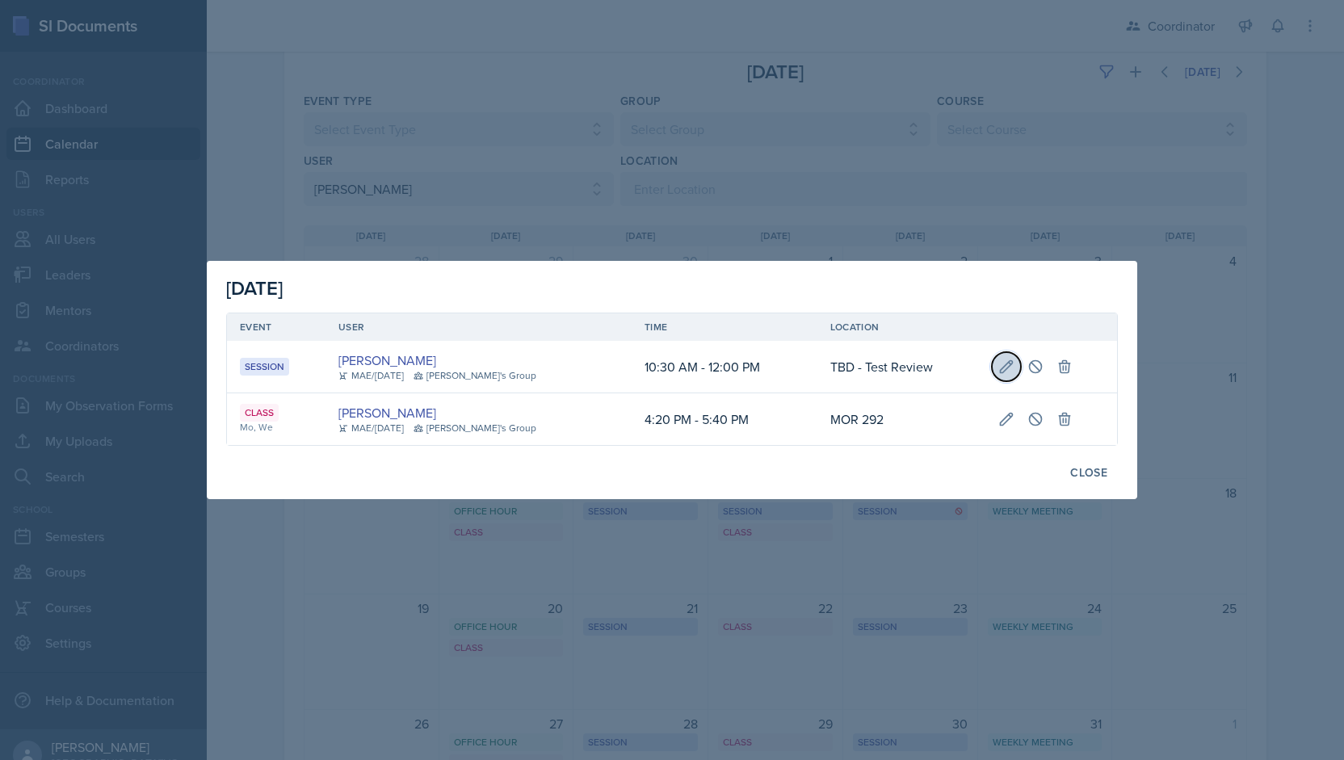
click at [992, 367] on button at bounding box center [1006, 366] width 29 height 29
type input "[DATE]"
select select "10"
select select "30"
select select "AM"
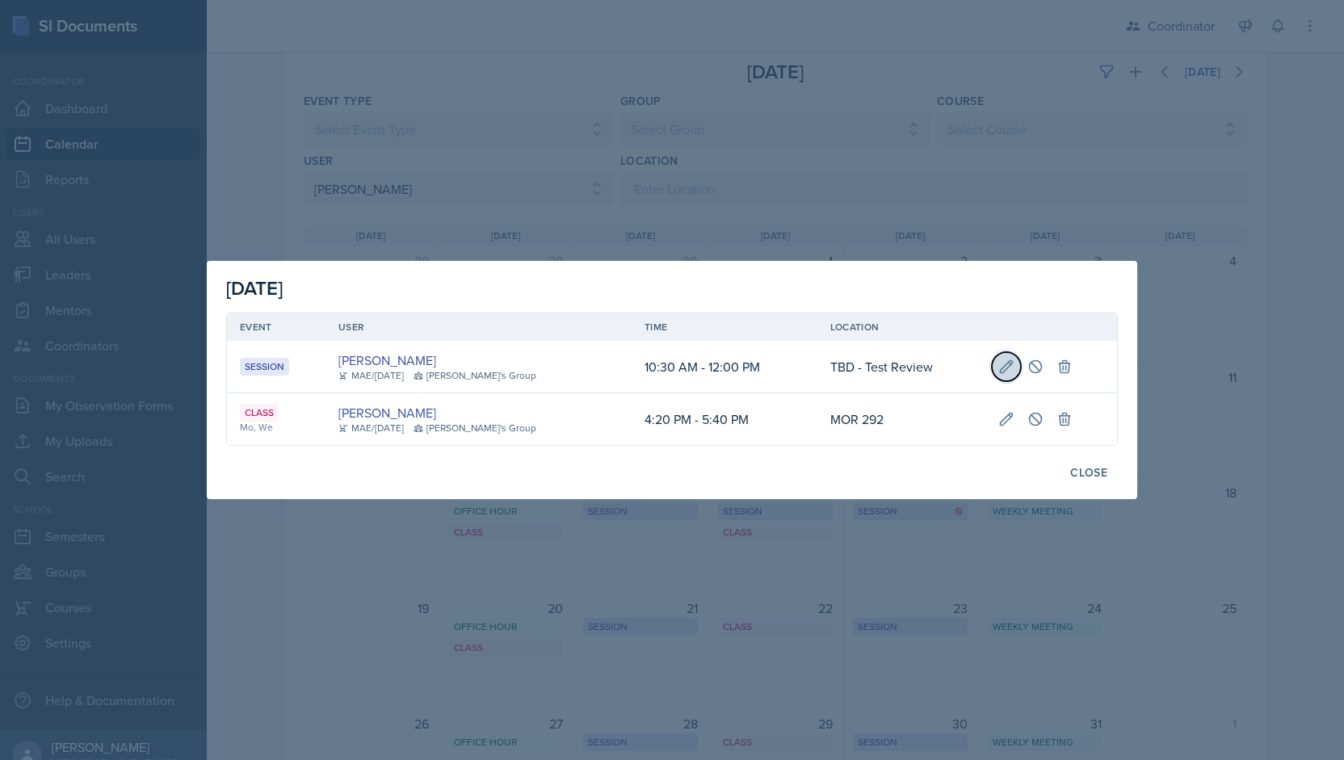
select select "12"
select select "0"
select select "PM"
type input "TBD - Test Review"
select select "30b582fb-8ac9-49fb-a214-1fb047ccc295"
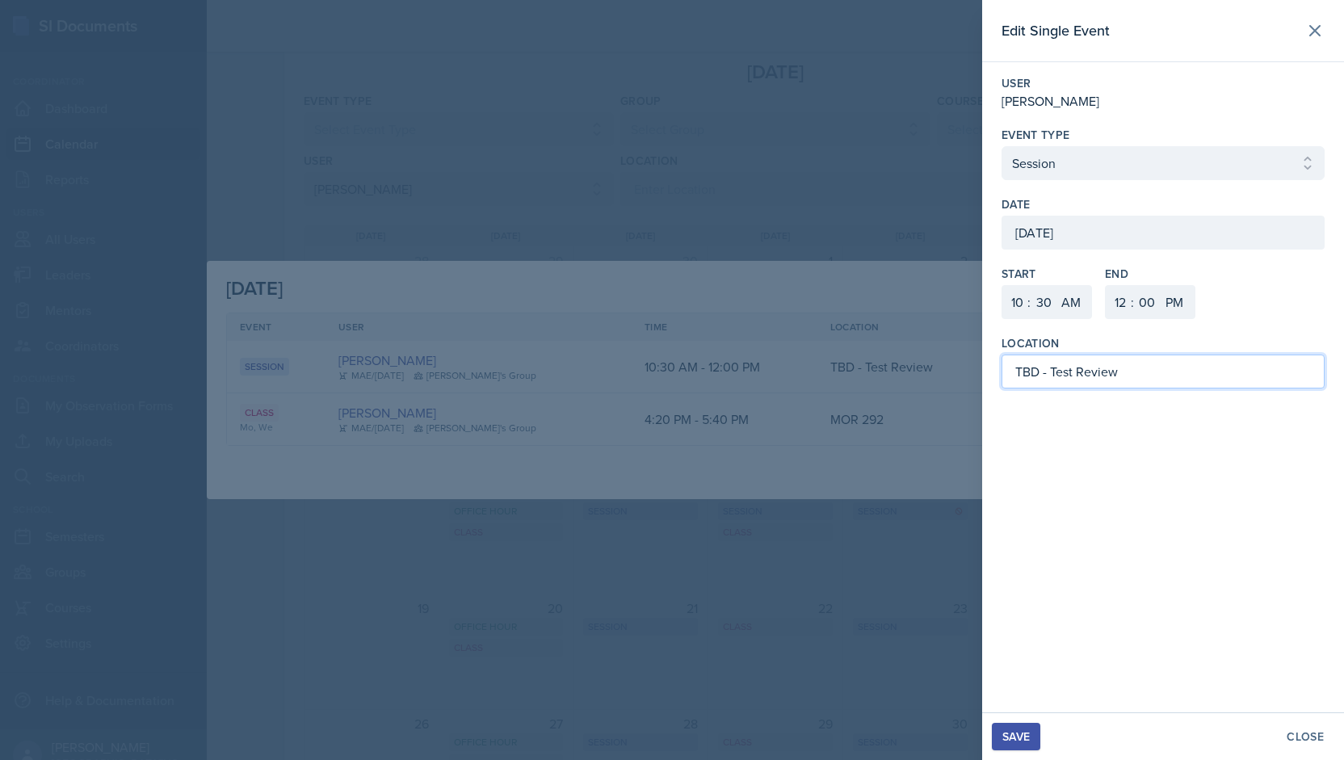
drag, startPoint x: 1143, startPoint y: 357, endPoint x: 913, endPoint y: 364, distance: 230.3
click at [913, 364] on div "Edit Single Event User [PERSON_NAME] Event Type Select Event Type Office Hour C…" at bounding box center [672, 380] width 1344 height 760
click at [1002, 740] on div "Save" at bounding box center [1015, 736] width 27 height 13
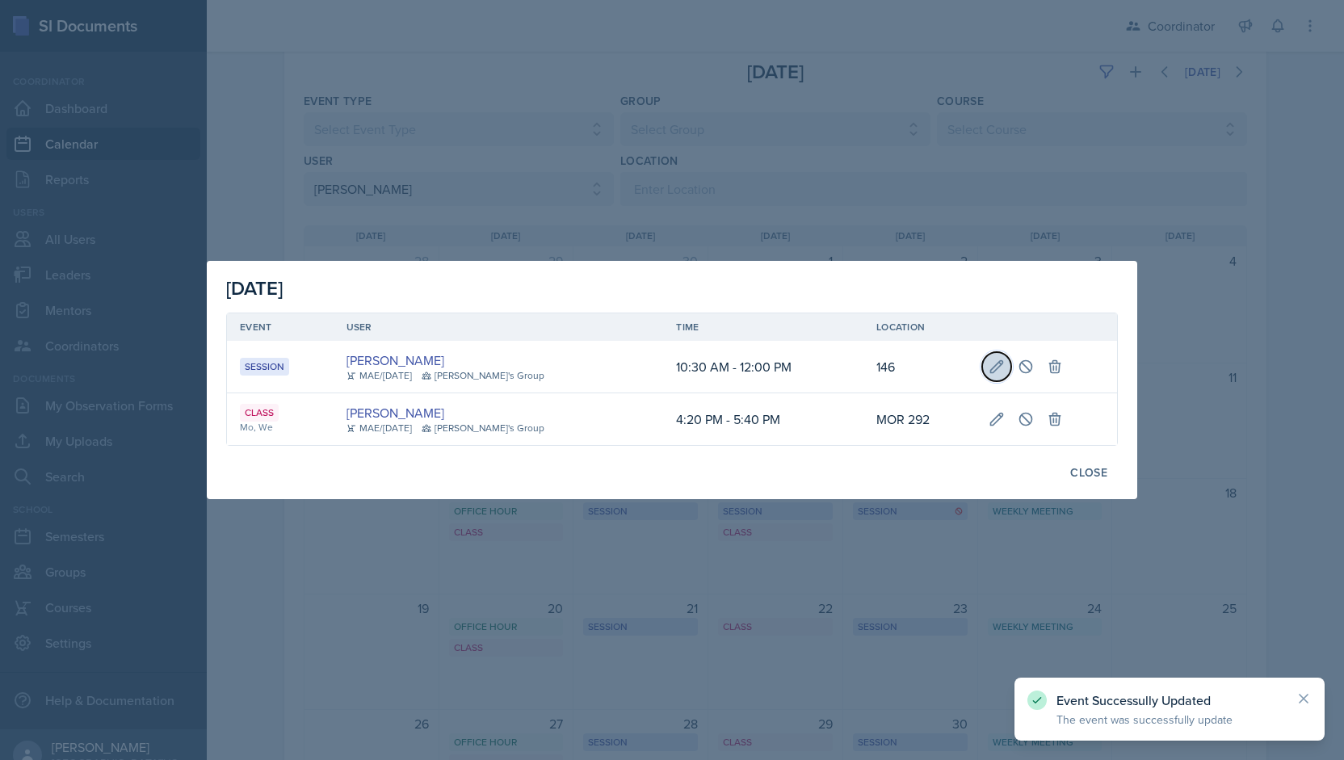
click at [982, 376] on button at bounding box center [996, 366] width 29 height 29
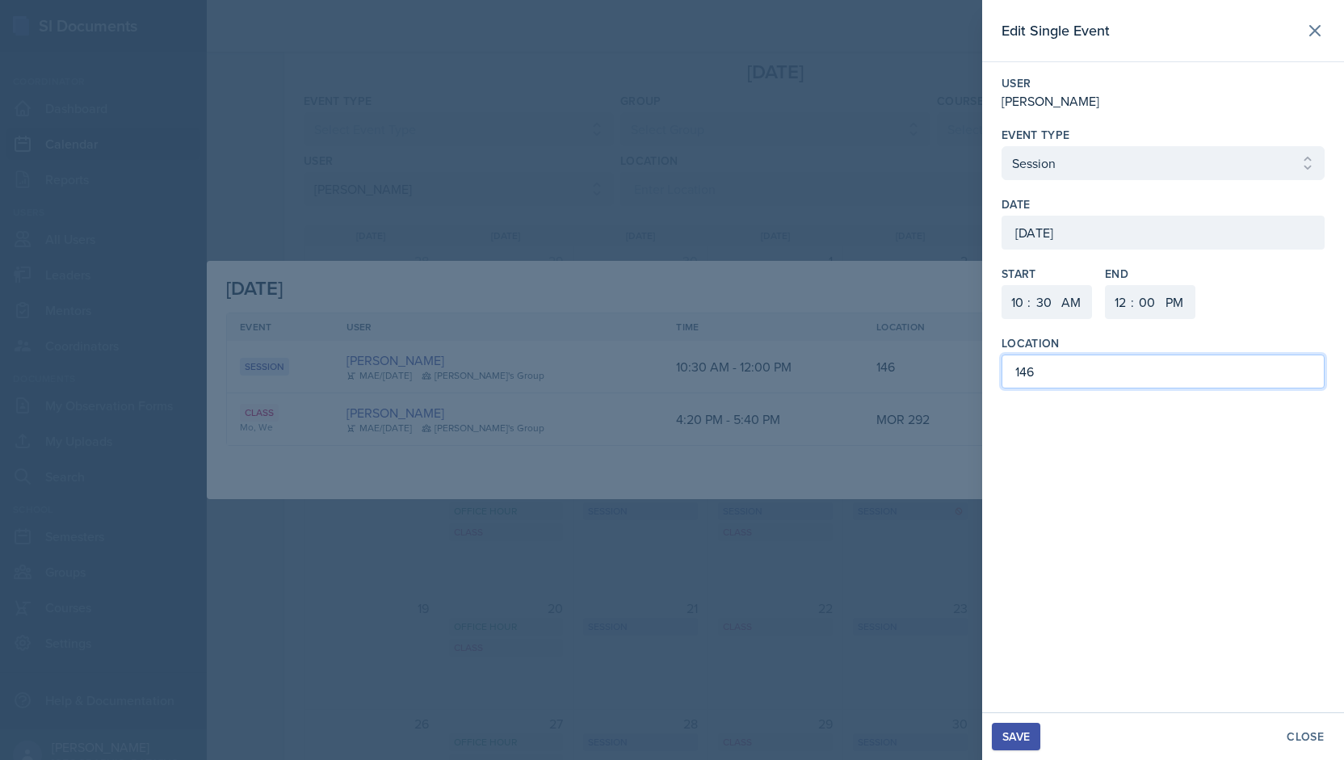
click at [1059, 376] on input "146" at bounding box center [1162, 372] width 323 height 34
type input "146 - Test Review"
click at [1002, 737] on div "Save" at bounding box center [1015, 736] width 27 height 13
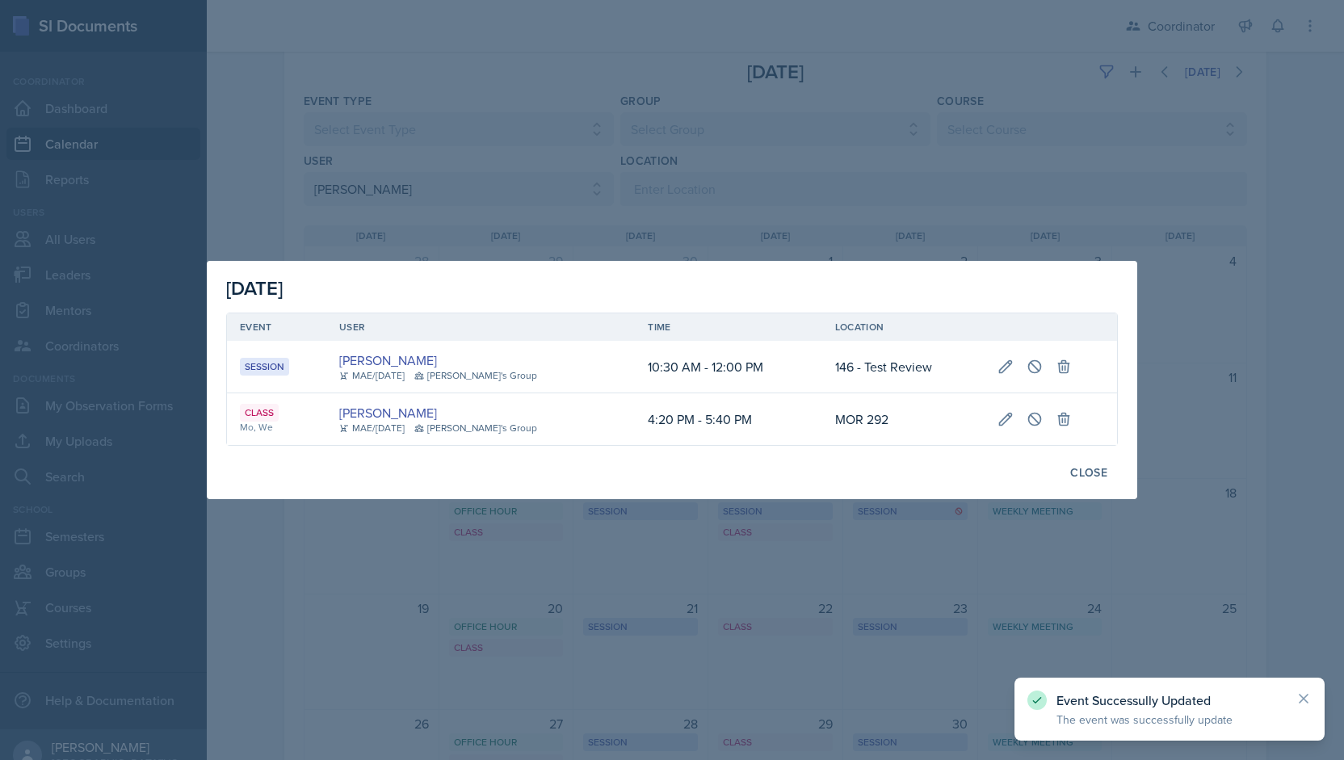
click at [684, 124] on div at bounding box center [672, 380] width 1344 height 760
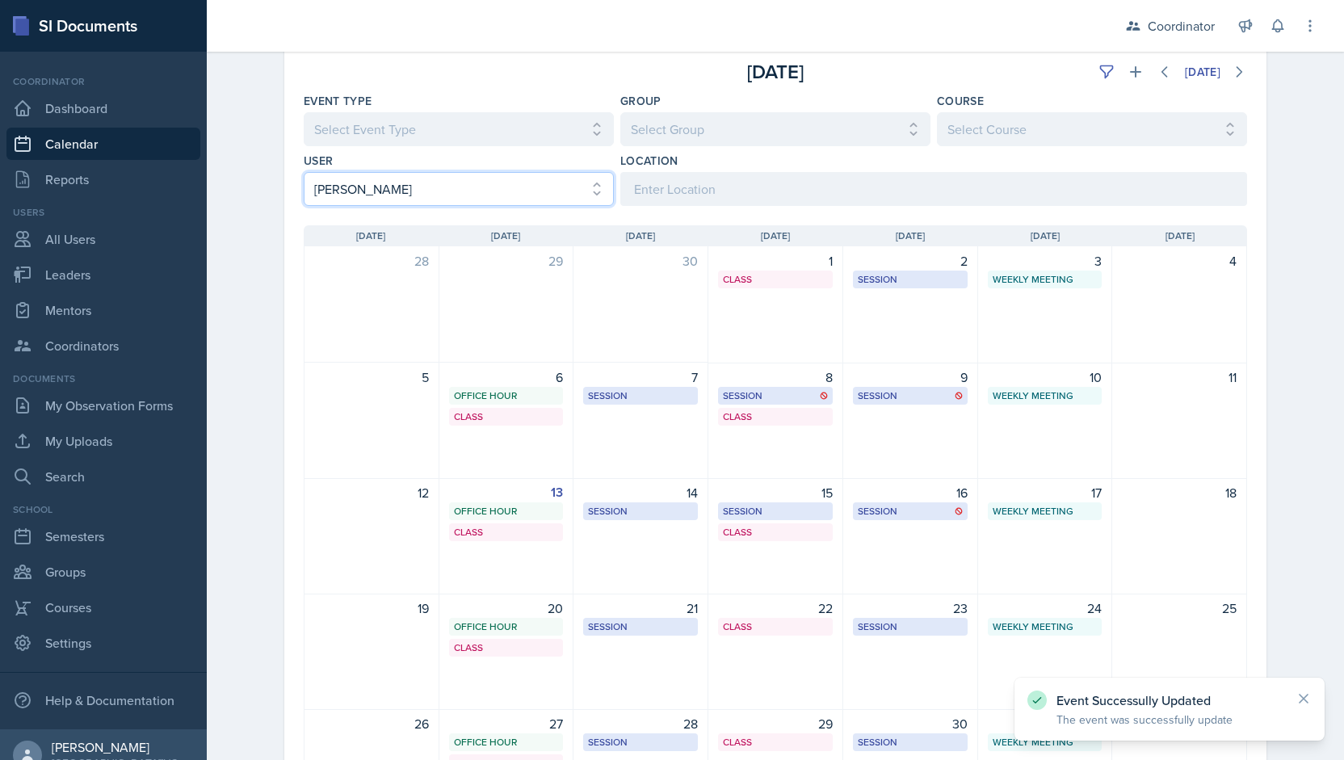
click at [423, 192] on select "Select User All [PERSON_NAME] [PERSON_NAME] [PERSON_NAME] [PERSON_NAME] [PERSON…" at bounding box center [459, 189] width 310 height 34
select select
click at [304, 172] on select "Select User All [PERSON_NAME] [PERSON_NAME] [PERSON_NAME] [PERSON_NAME] [PERSON…" at bounding box center [459, 189] width 310 height 34
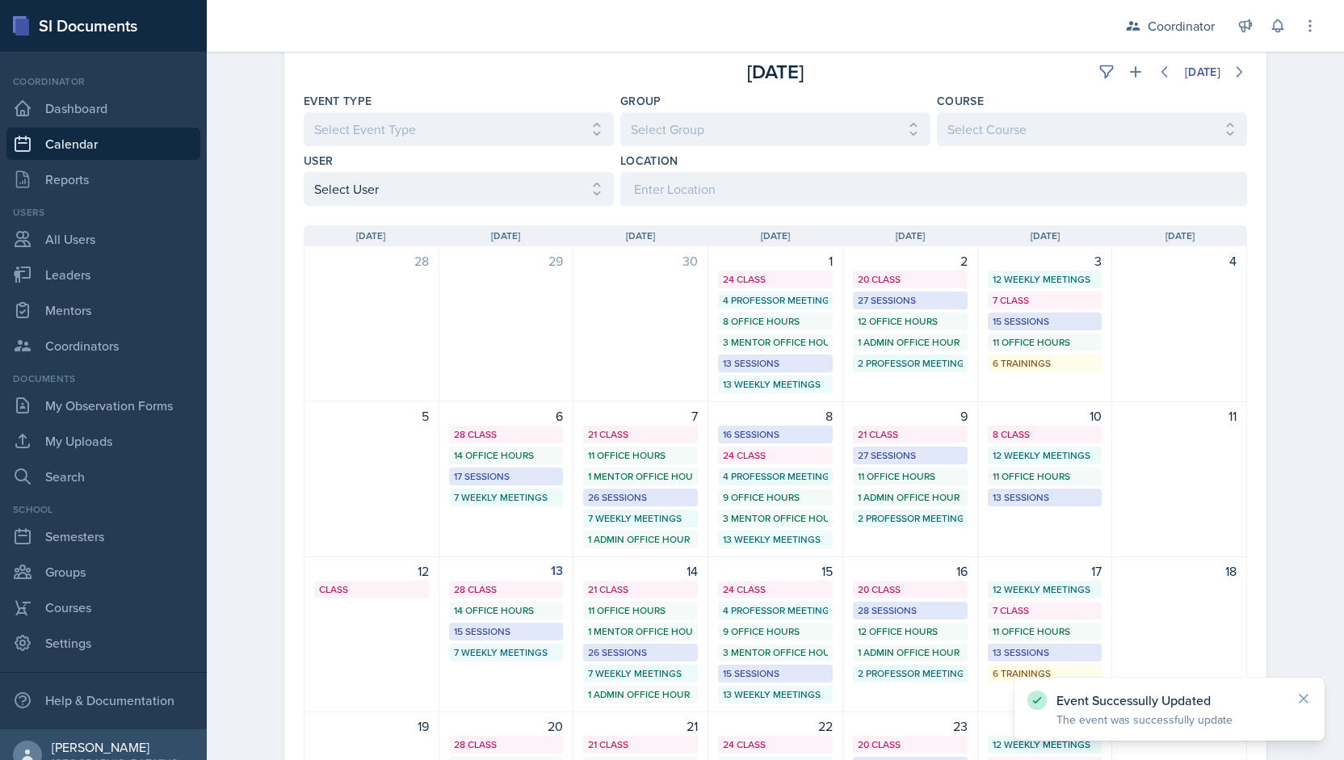
click at [1083, 77] on div "[DATE]" at bounding box center [1090, 71] width 314 height 29
click at [1100, 70] on icon at bounding box center [1106, 72] width 16 height 16
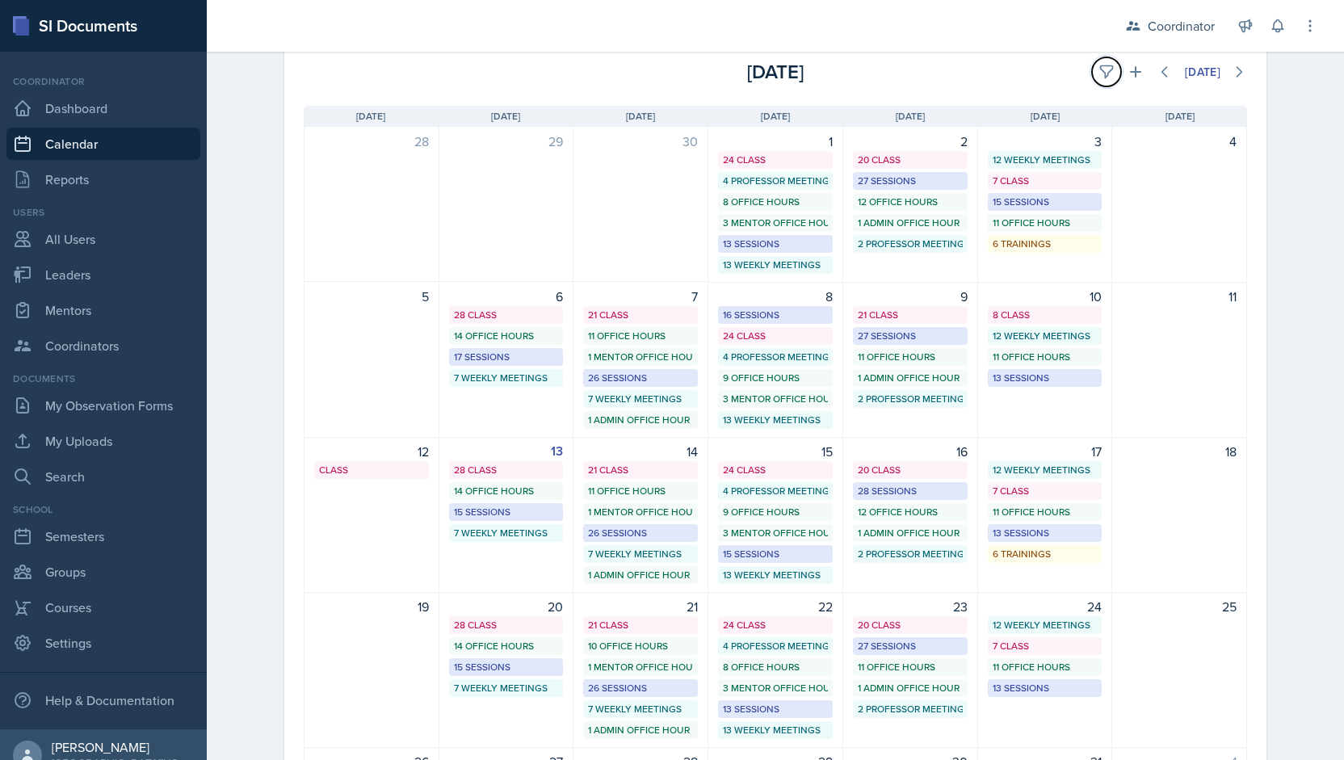
scroll to position [0, 0]
